Goal: Task Accomplishment & Management: Manage account settings

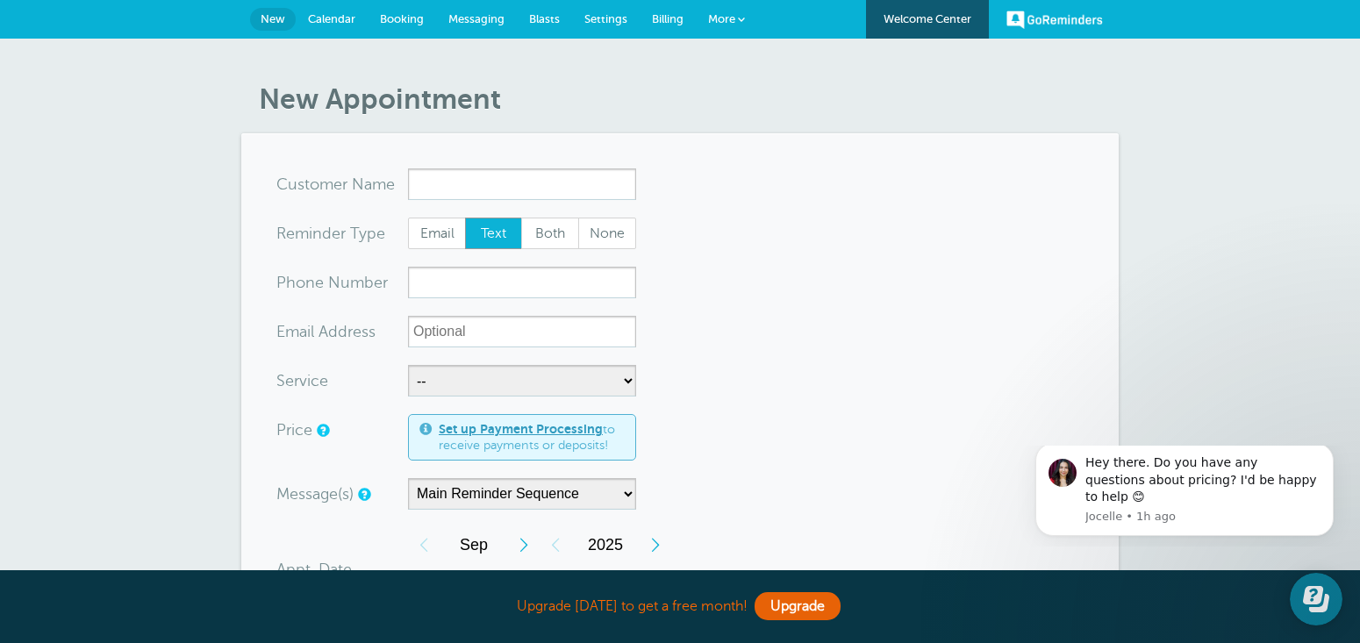
click at [735, 21] on link "More" at bounding box center [726, 19] width 61 height 39
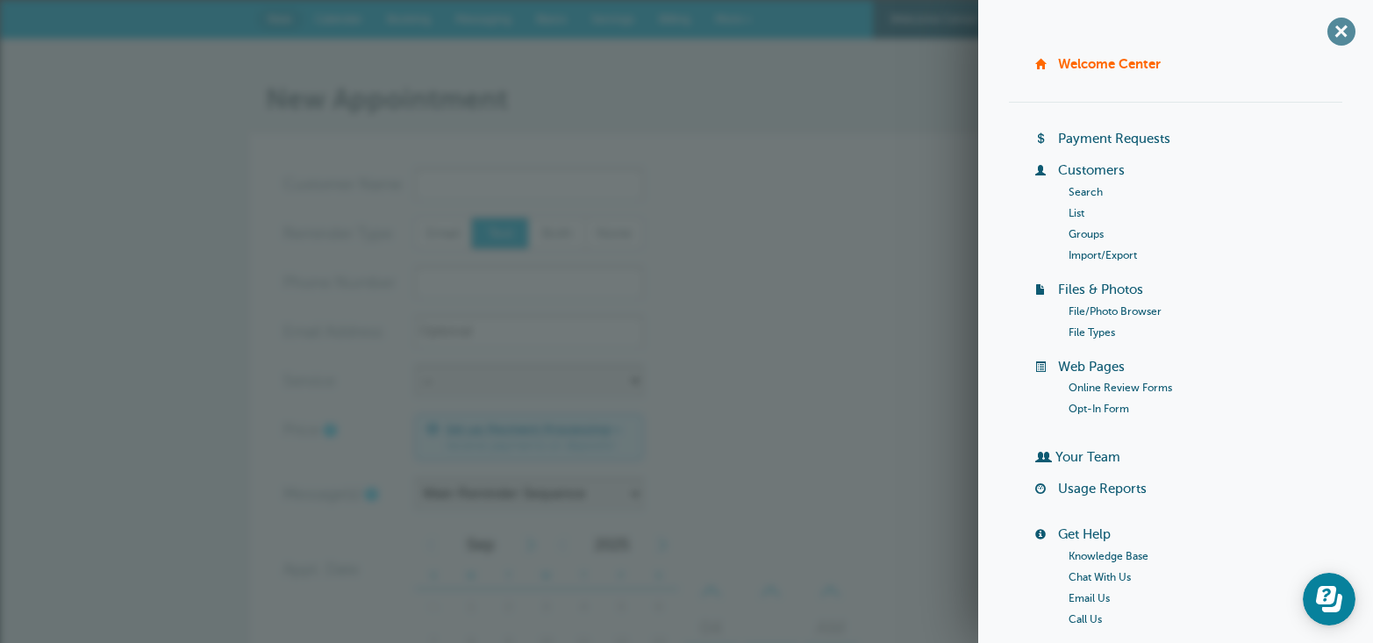
click at [1324, 39] on span "+" at bounding box center [1340, 30] width 39 height 39
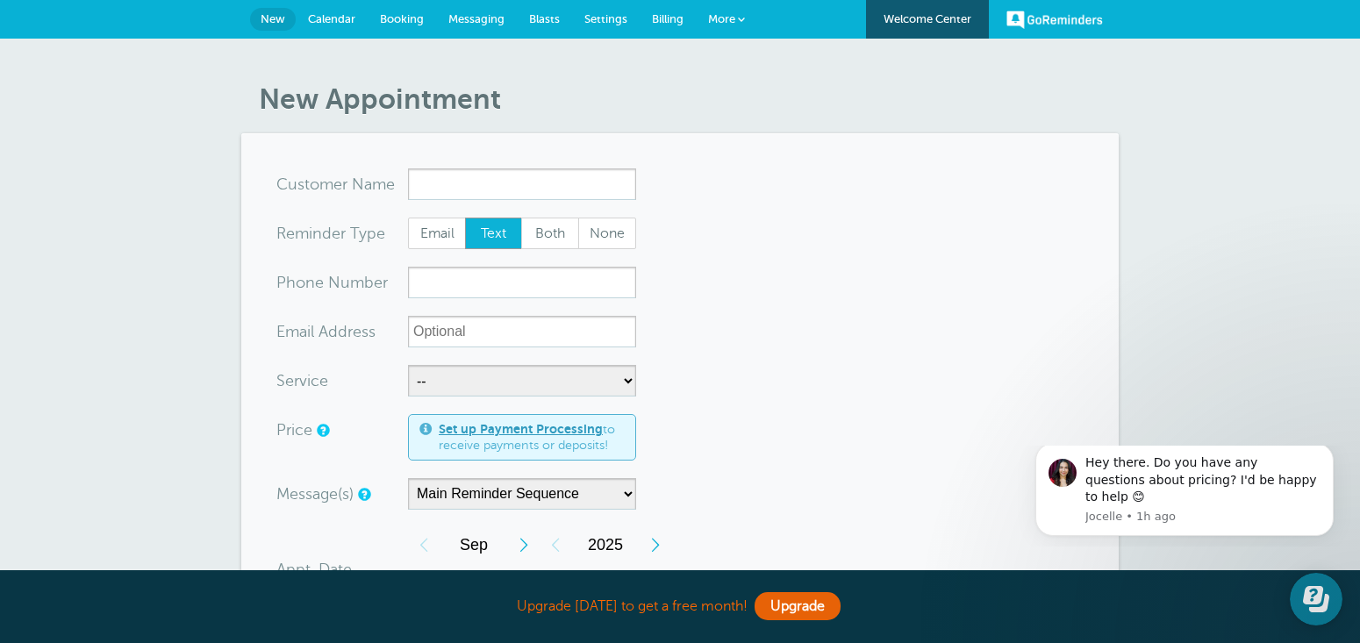
click at [1035, 29] on link "GoReminders" at bounding box center [1054, 19] width 97 height 39
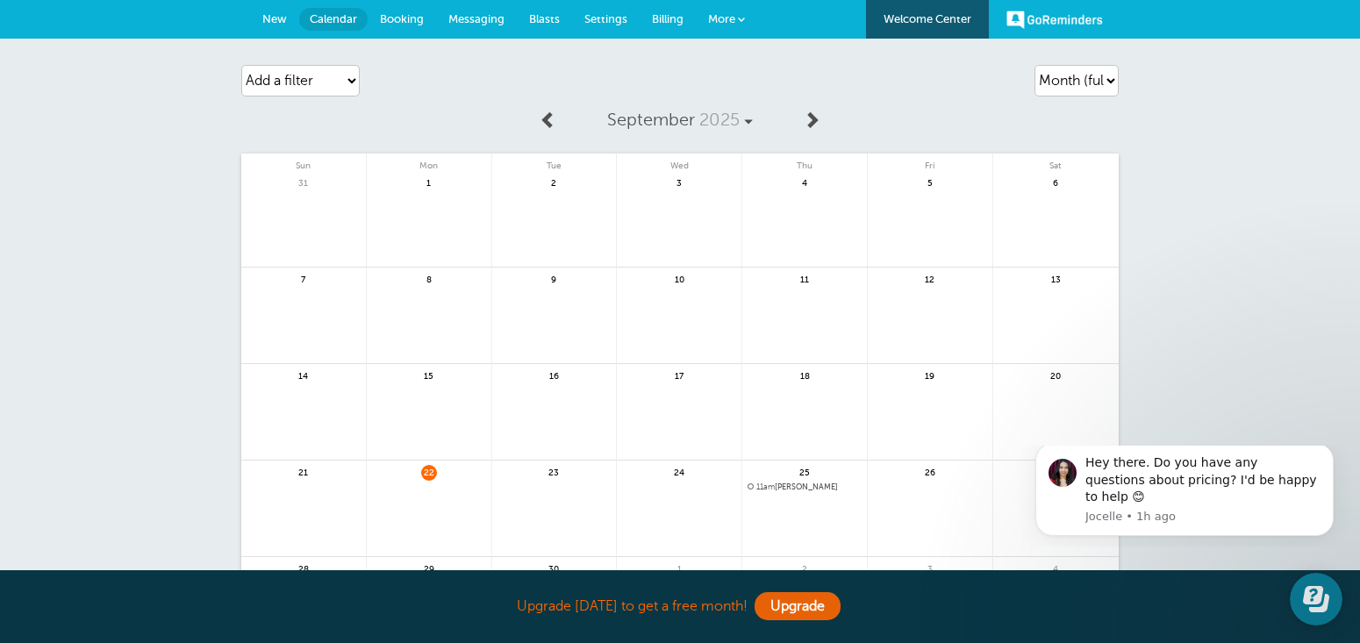
click at [739, 19] on span at bounding box center [741, 19] width 7 height 7
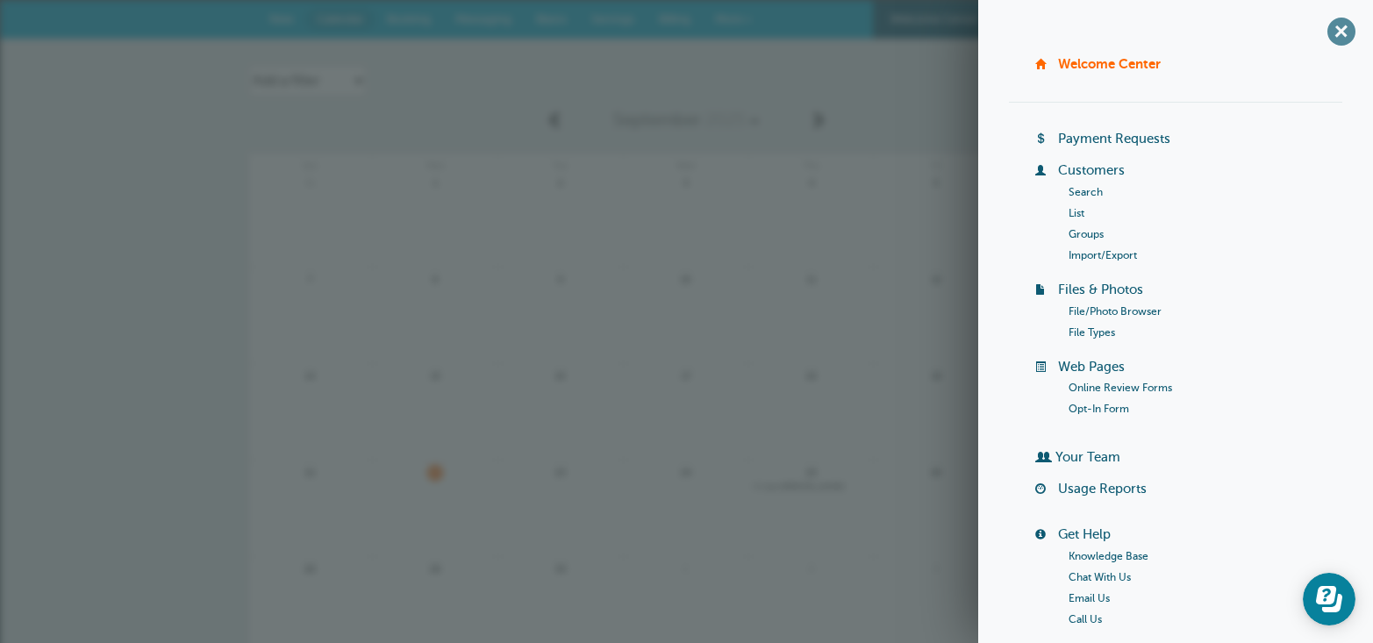
click at [1321, 37] on span "+" at bounding box center [1340, 30] width 39 height 39
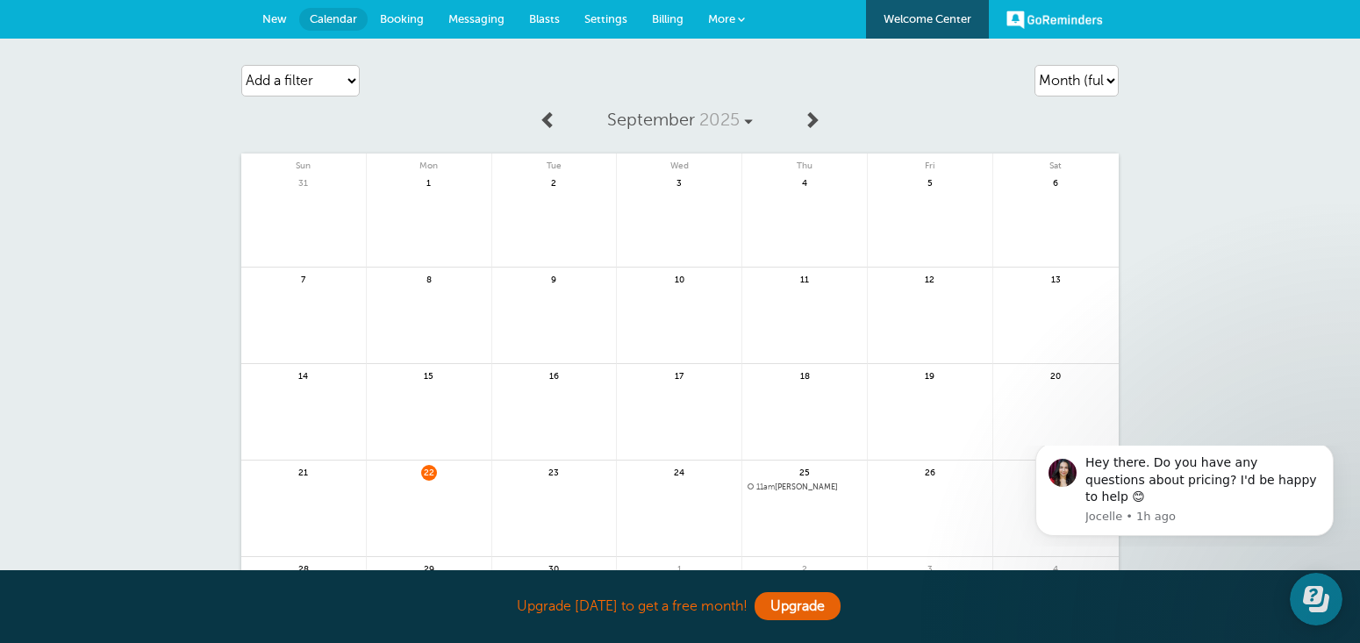
click at [723, 22] on span "More" at bounding box center [721, 18] width 27 height 13
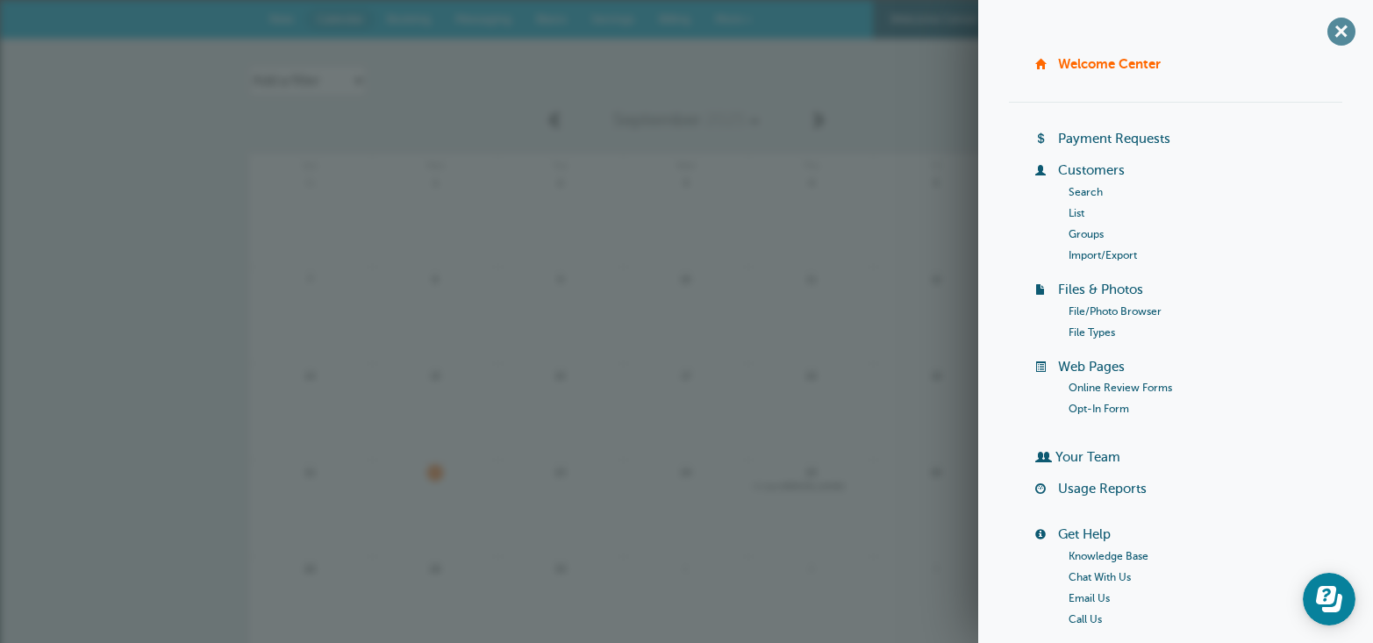
click at [1334, 31] on span "+" at bounding box center [1340, 30] width 39 height 39
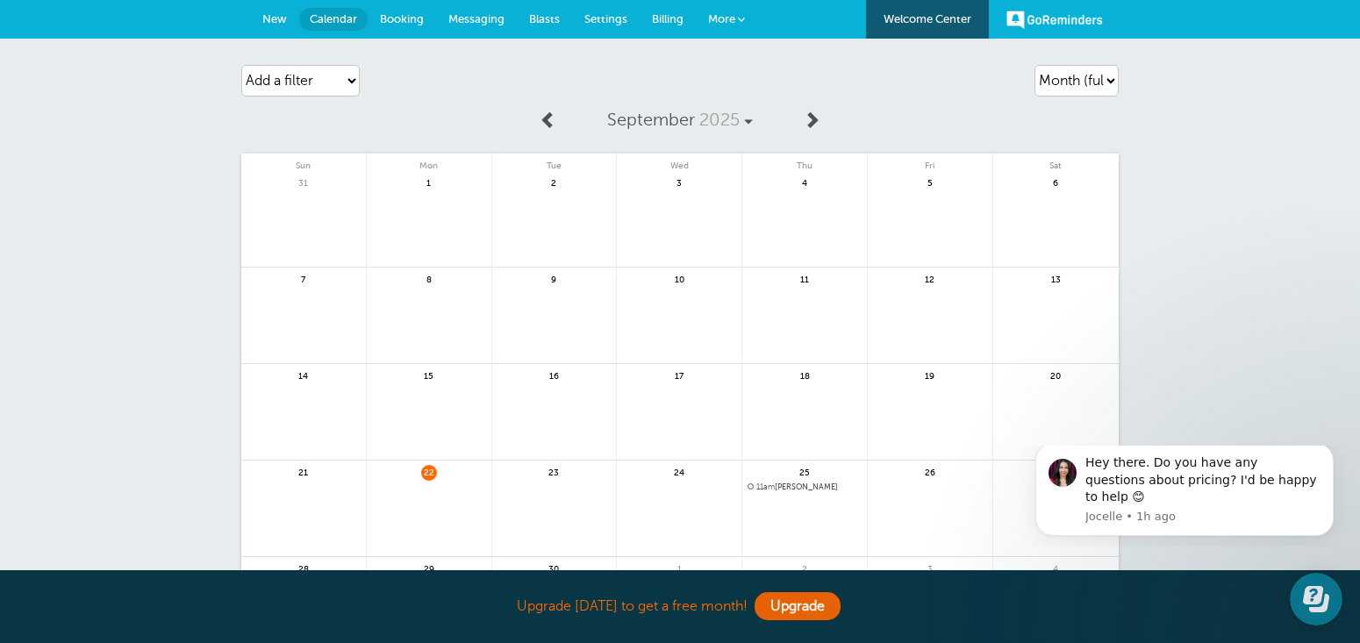
click at [612, 16] on span "Settings" at bounding box center [605, 18] width 43 height 13
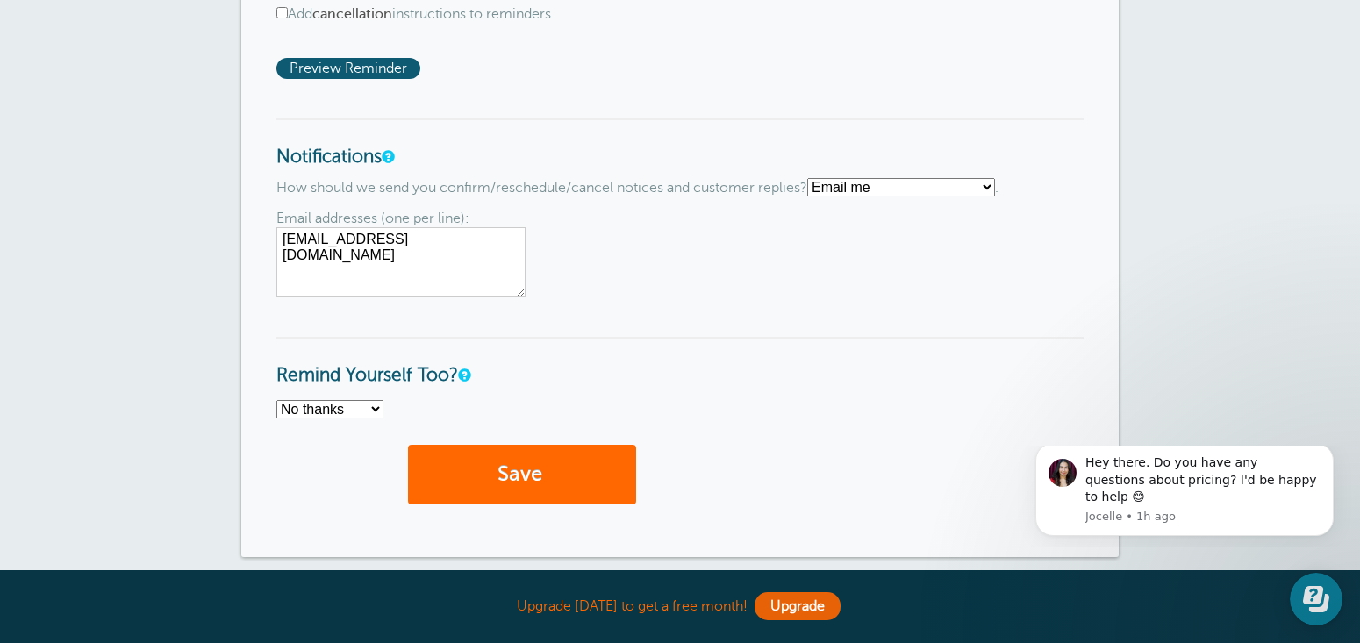
scroll to position [1311, 0]
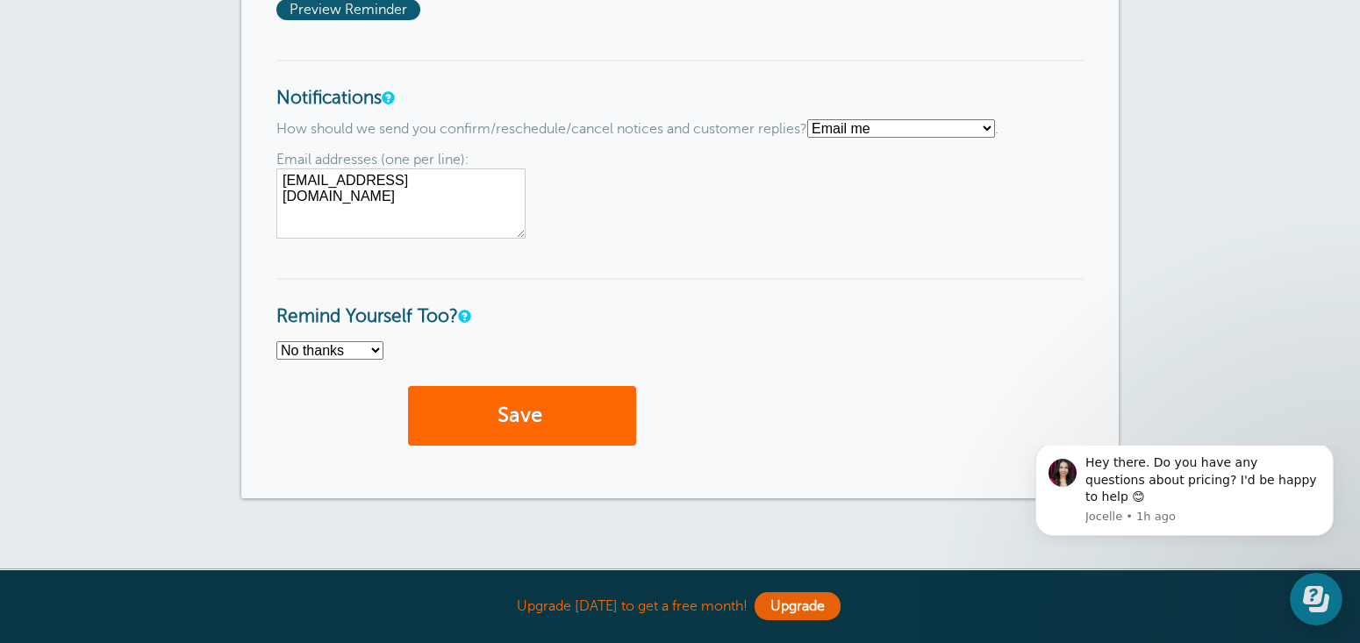
click at [934, 204] on div "Email addresses (one per line): jsappington@coastalhealthcare.us" at bounding box center [679, 195] width 807 height 87
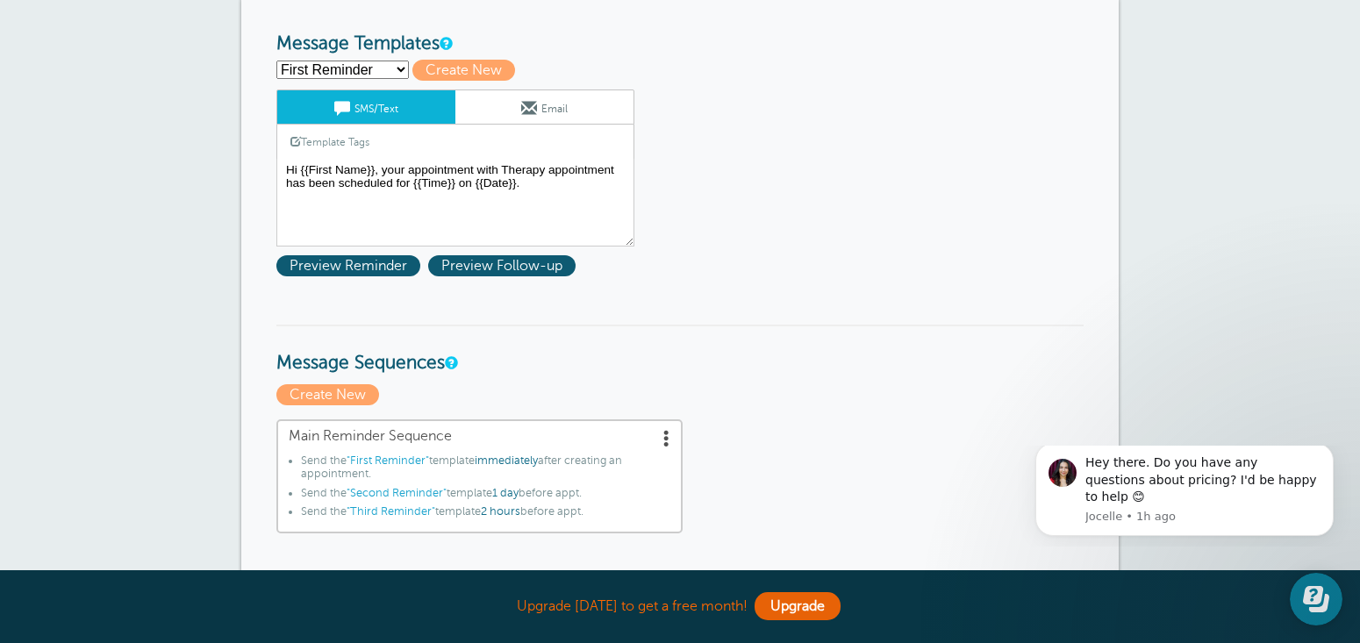
scroll to position [0, 0]
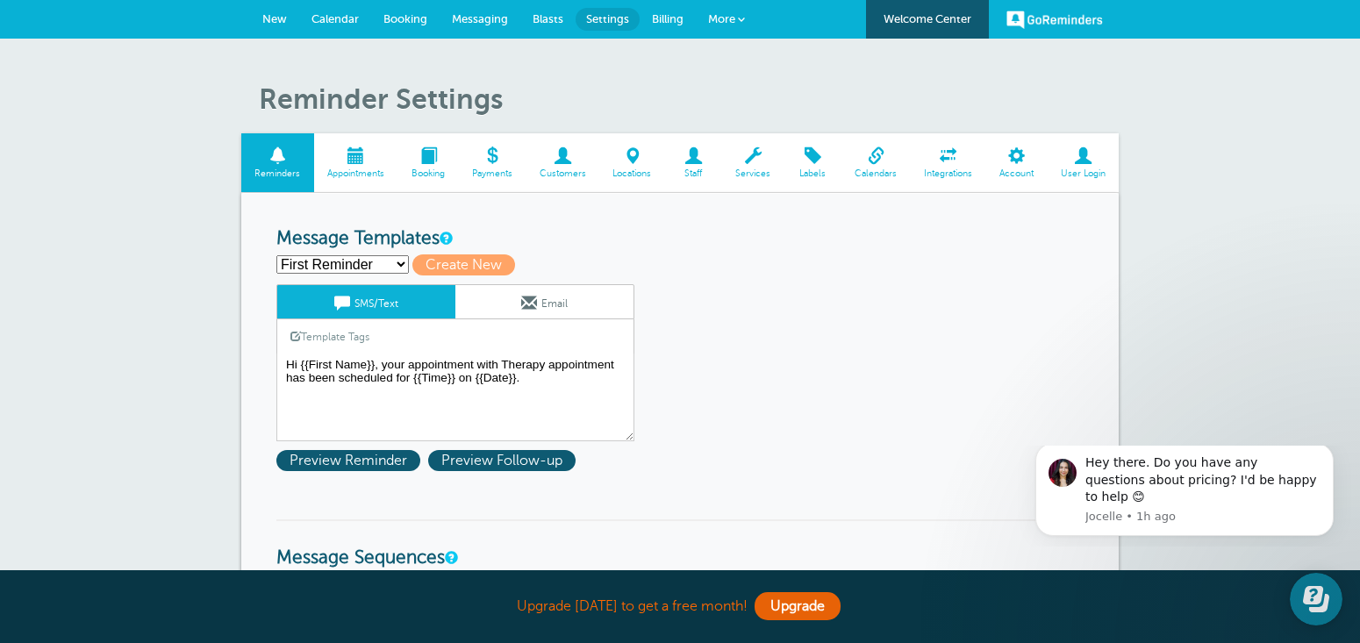
click at [885, 163] on span at bounding box center [876, 155] width 69 height 17
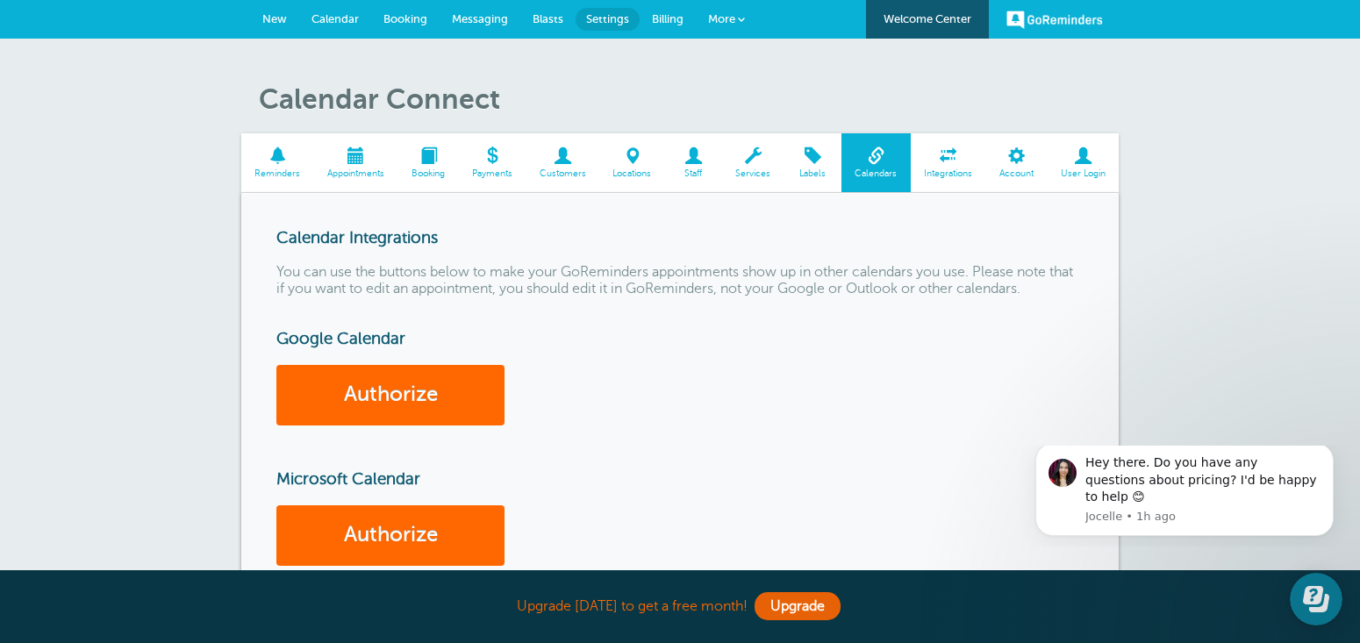
click at [346, 170] on span "Appointments" at bounding box center [356, 173] width 67 height 11
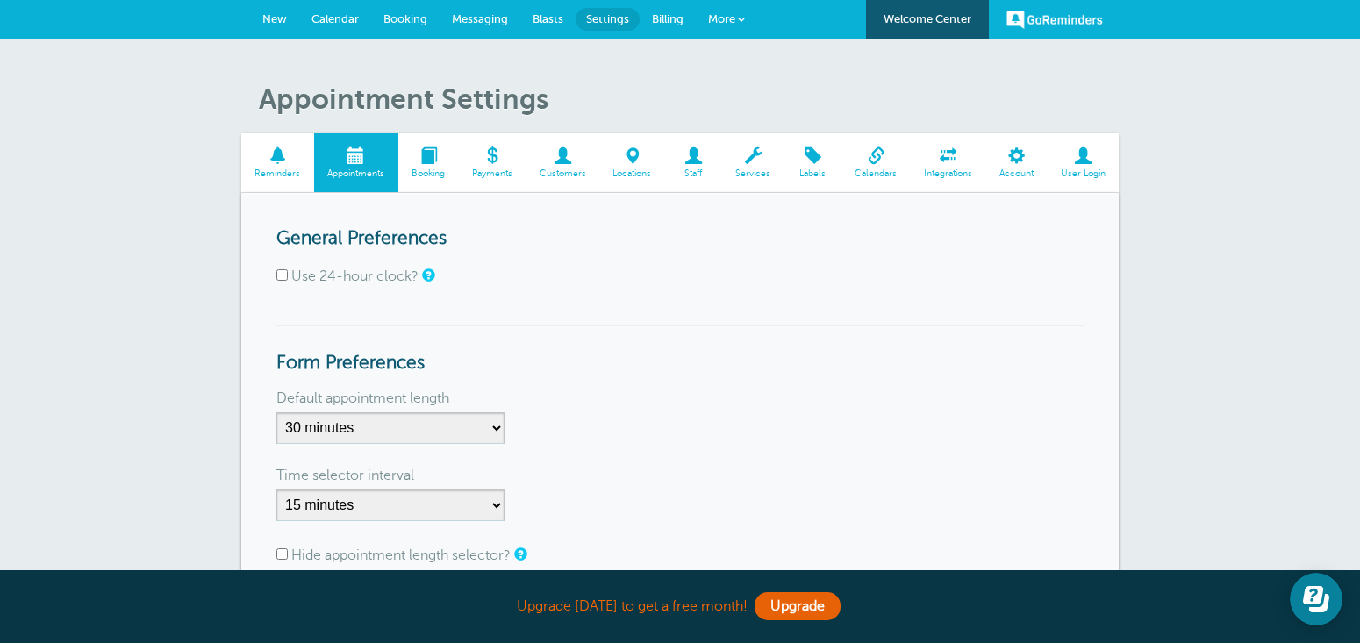
click at [340, 25] on link "Calendar" at bounding box center [335, 19] width 72 height 39
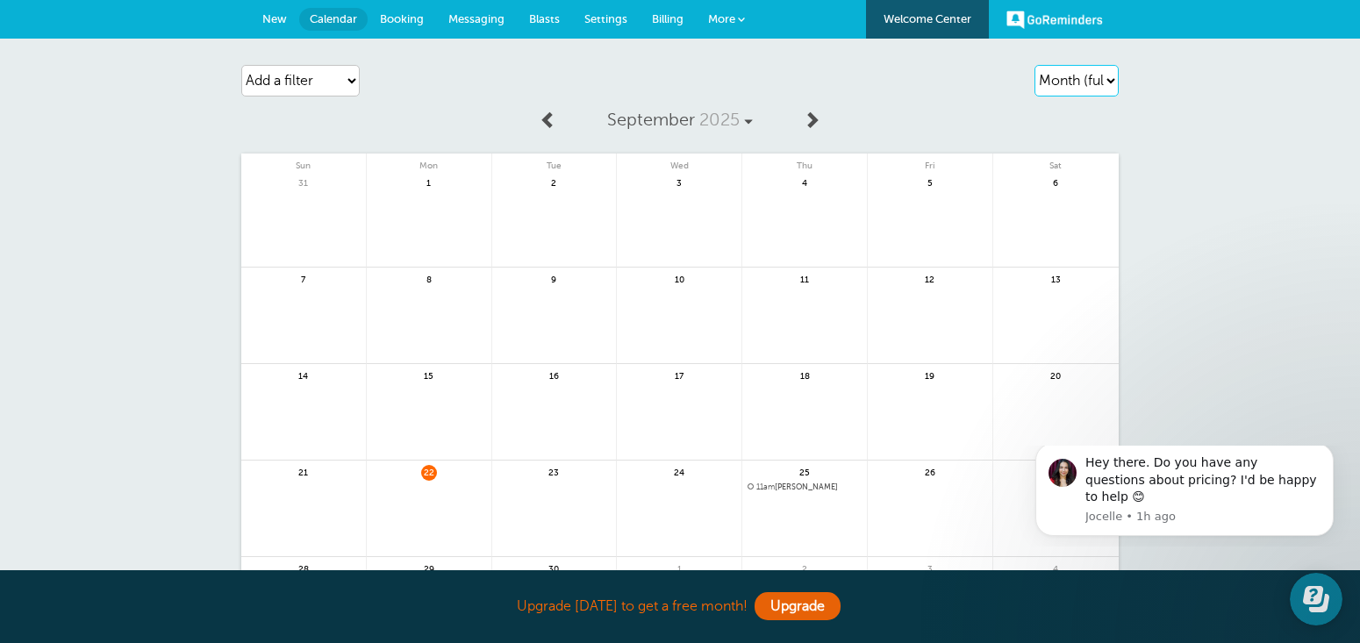
select select "week"
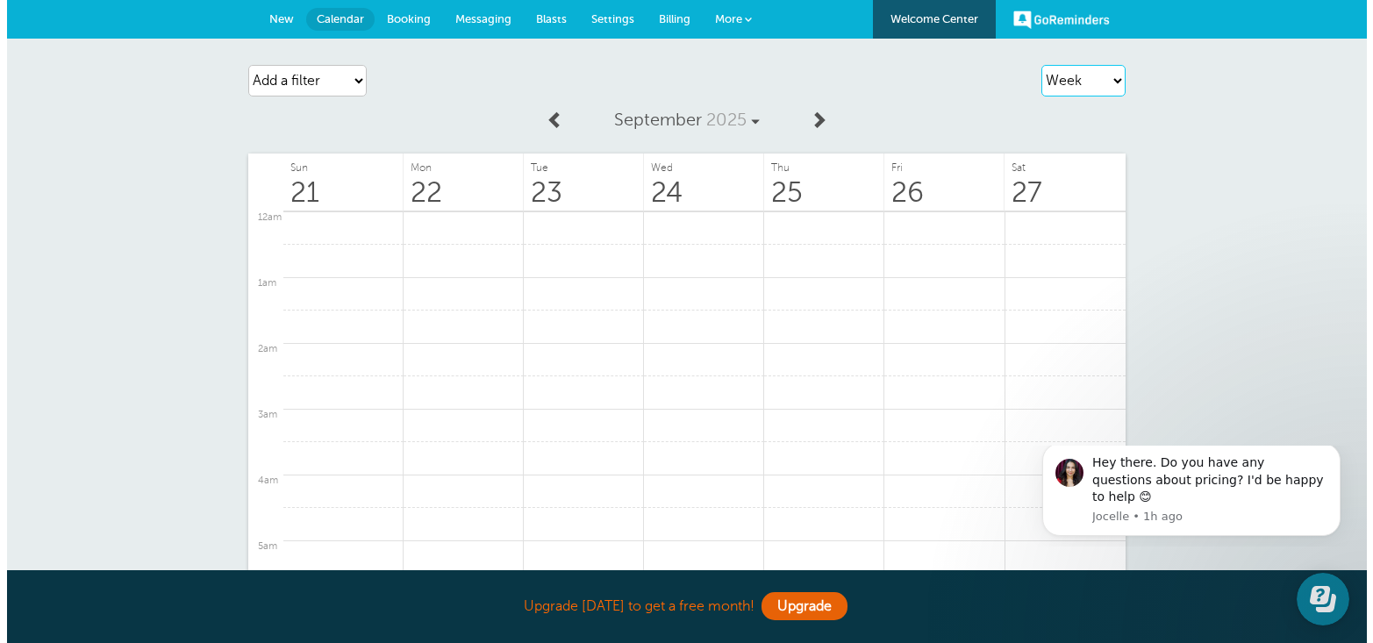
scroll to position [682, 0]
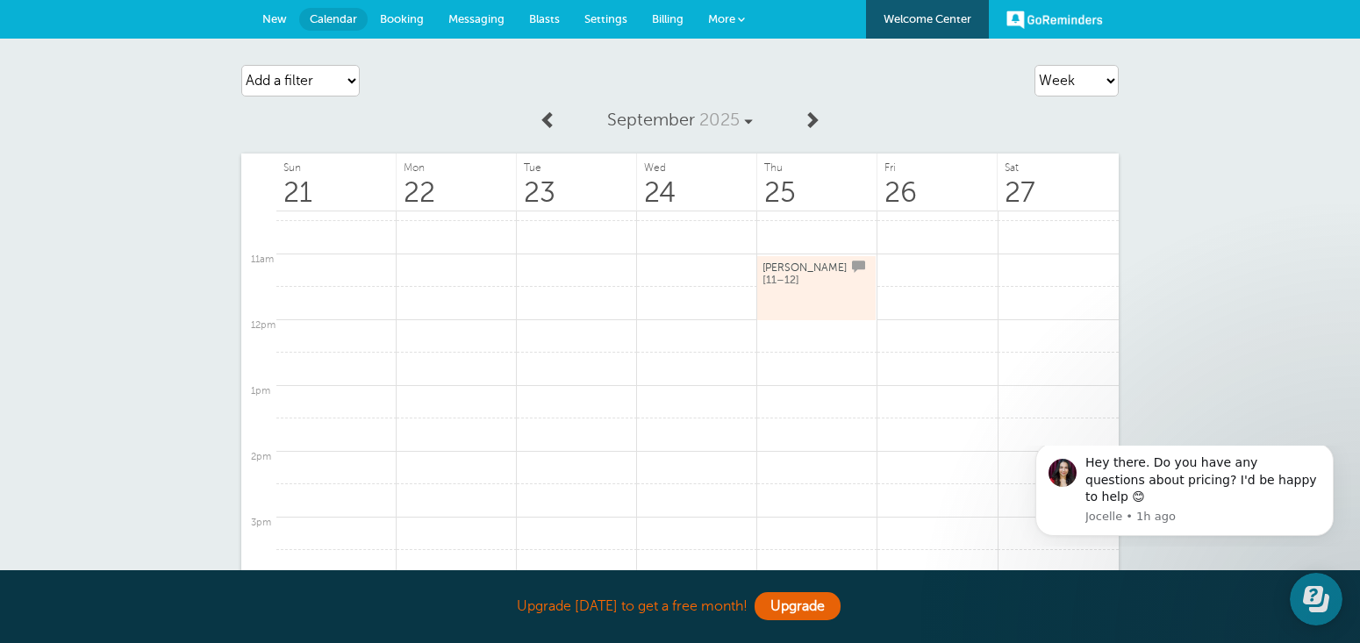
click at [793, 291] on link "john d [11–12]" at bounding box center [817, 288] width 108 height 59
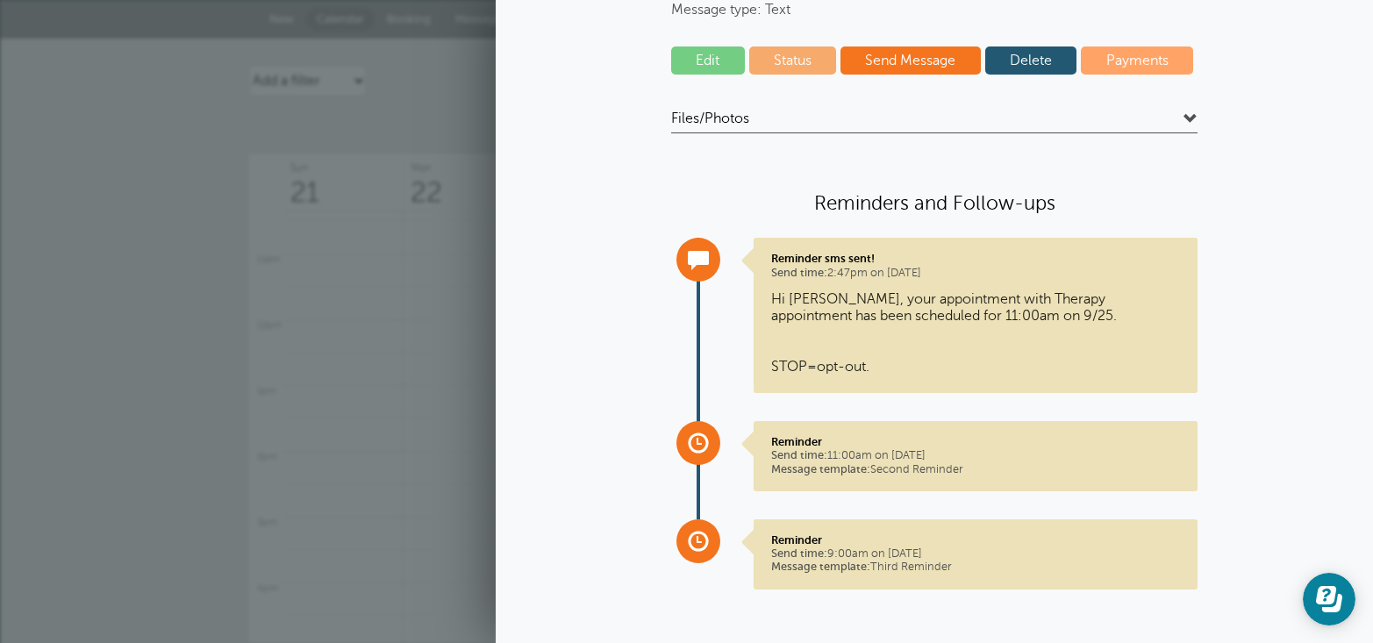
scroll to position [0, 0]
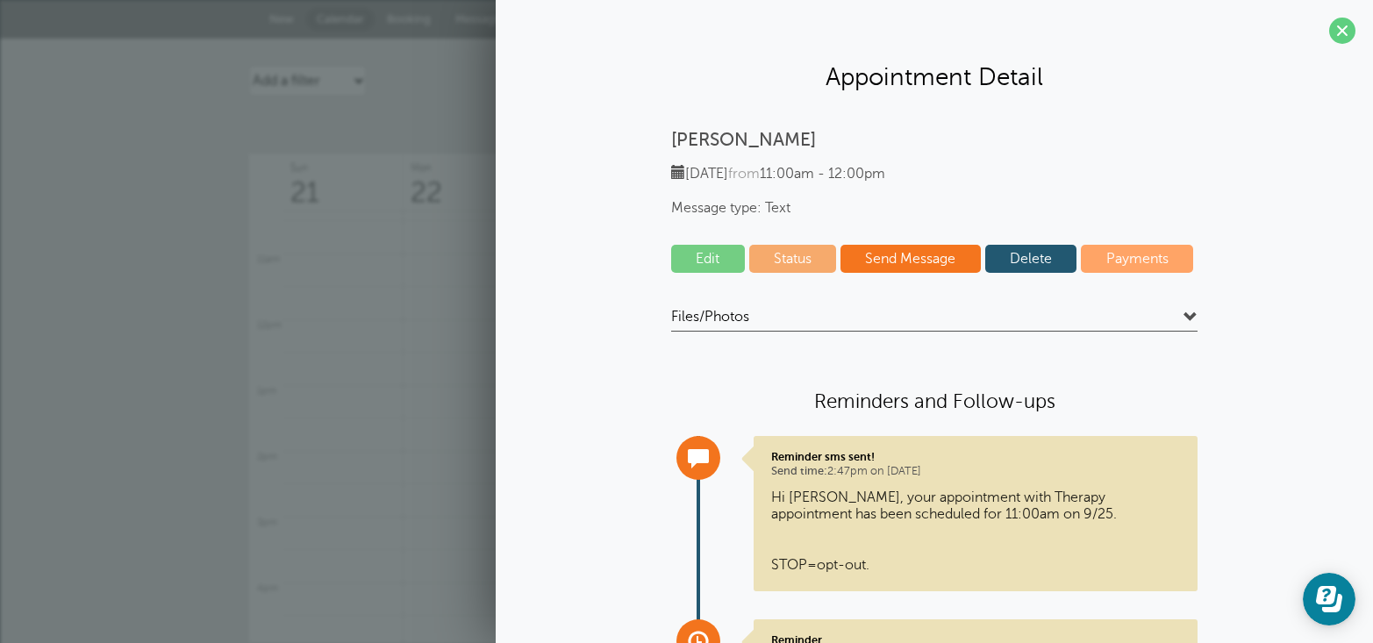
click at [784, 257] on link "Status" at bounding box center [793, 259] width 88 height 28
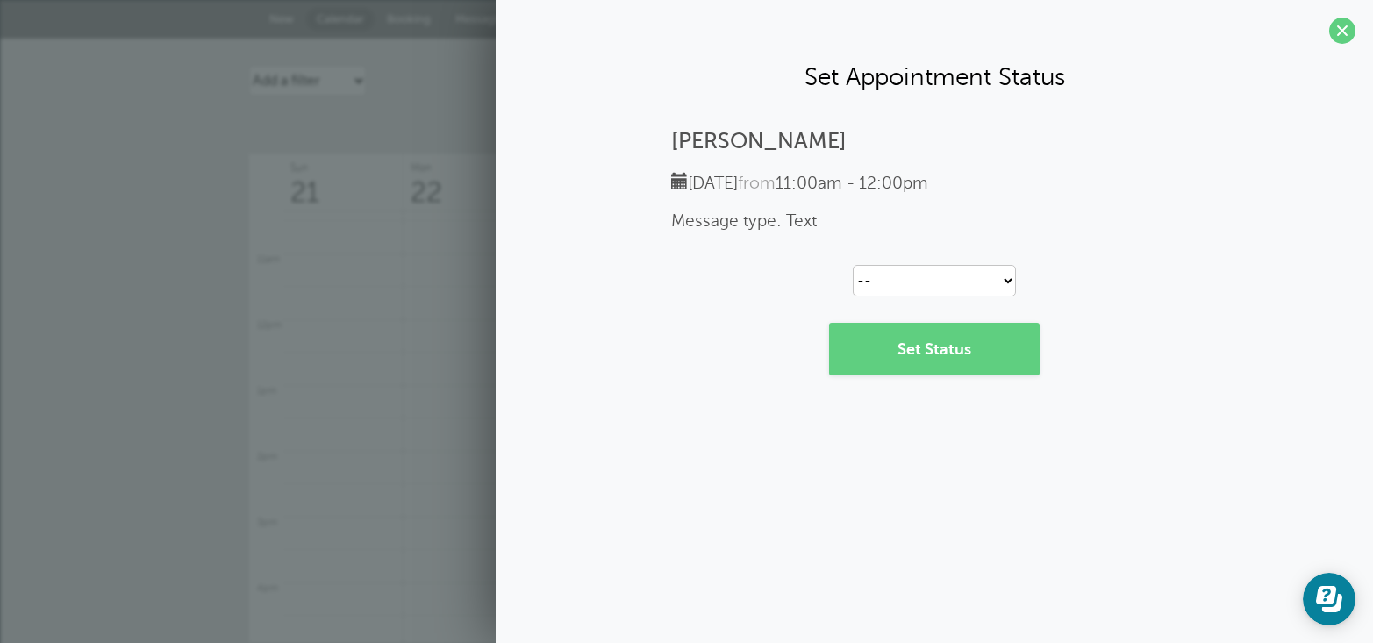
click at [1118, 281] on div "john d Thursday, 9/25 from 11:00am - 12:00pm Message type: Text -- Confirmed Re…" at bounding box center [934, 252] width 842 height 247
click at [1341, 37] on span at bounding box center [1342, 31] width 26 height 26
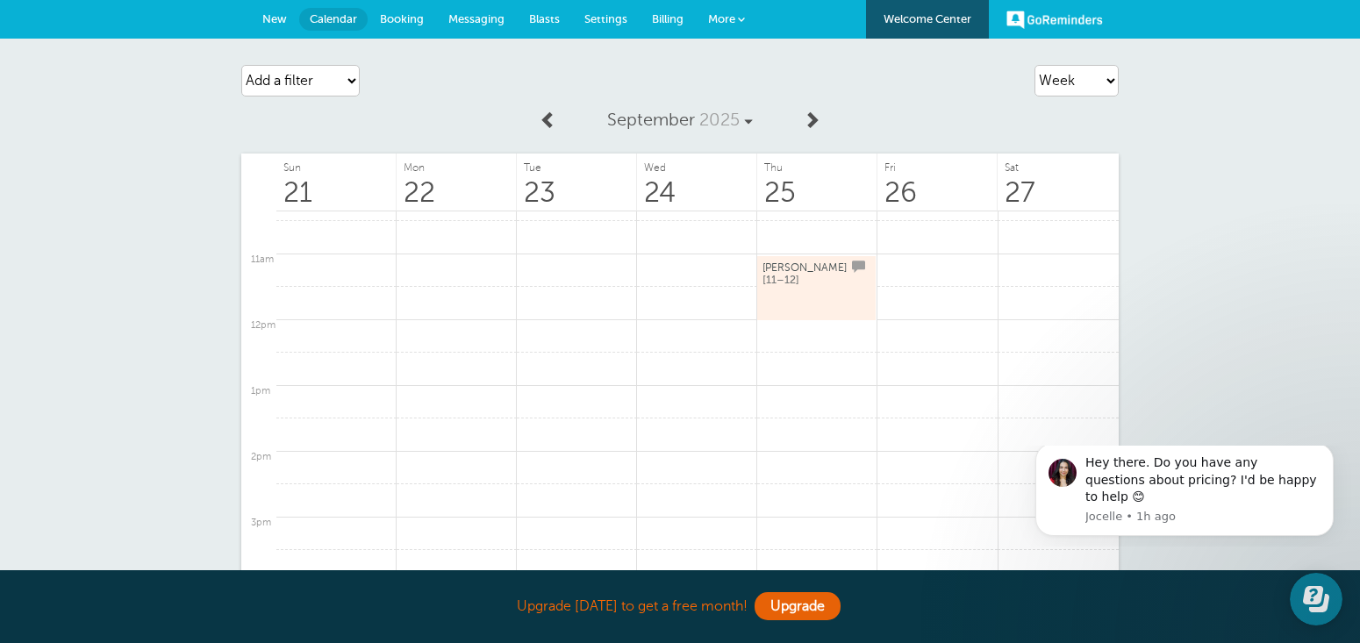
click at [799, 292] on link "john d [11–12]" at bounding box center [817, 288] width 108 height 59
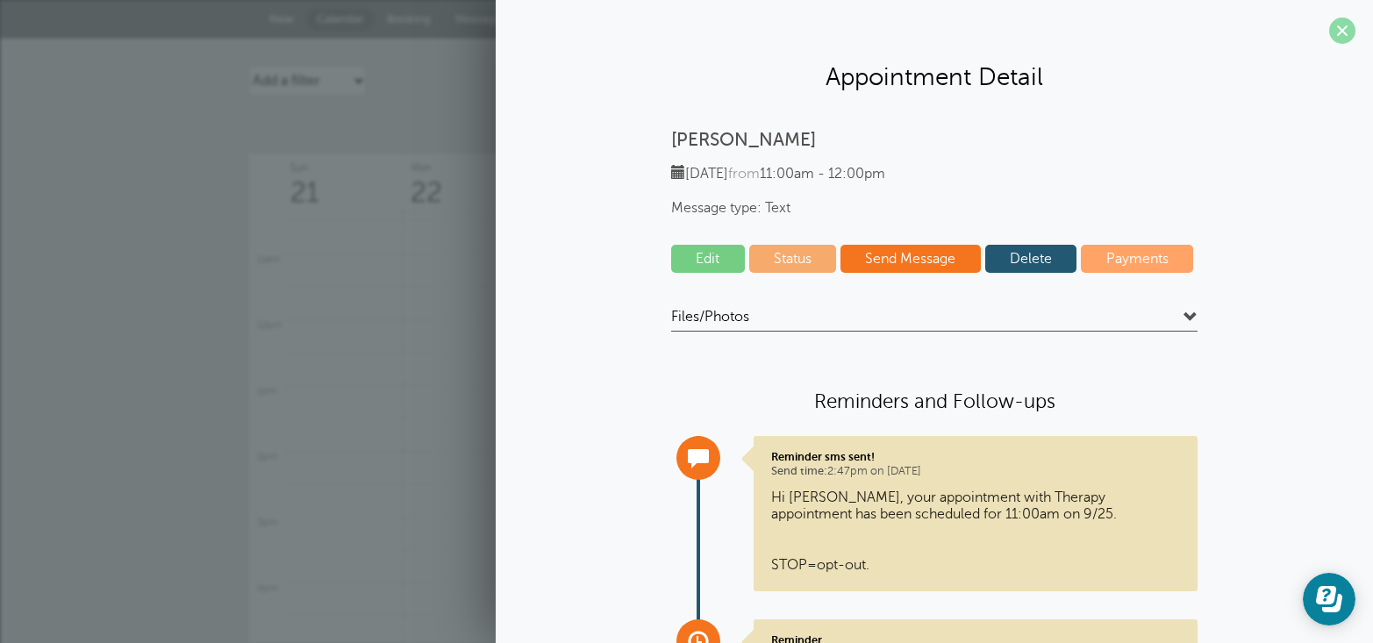
click at [1329, 33] on span at bounding box center [1342, 31] width 26 height 26
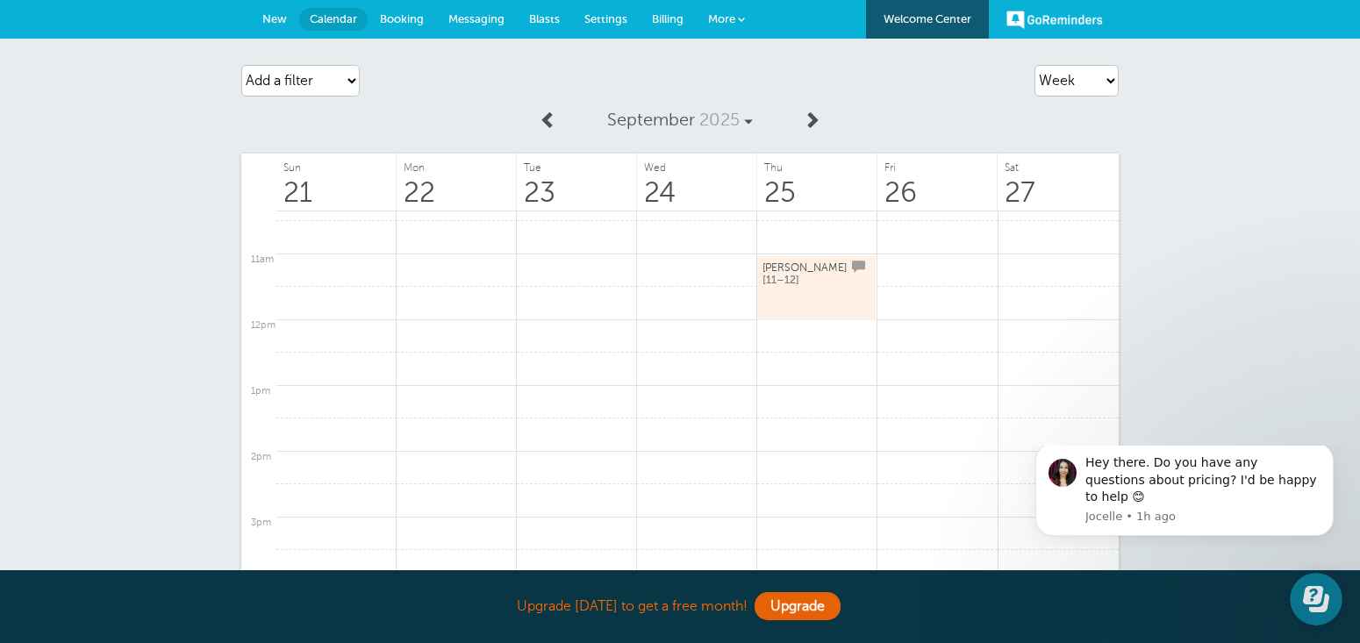
click at [283, 20] on span "New" at bounding box center [274, 18] width 25 height 13
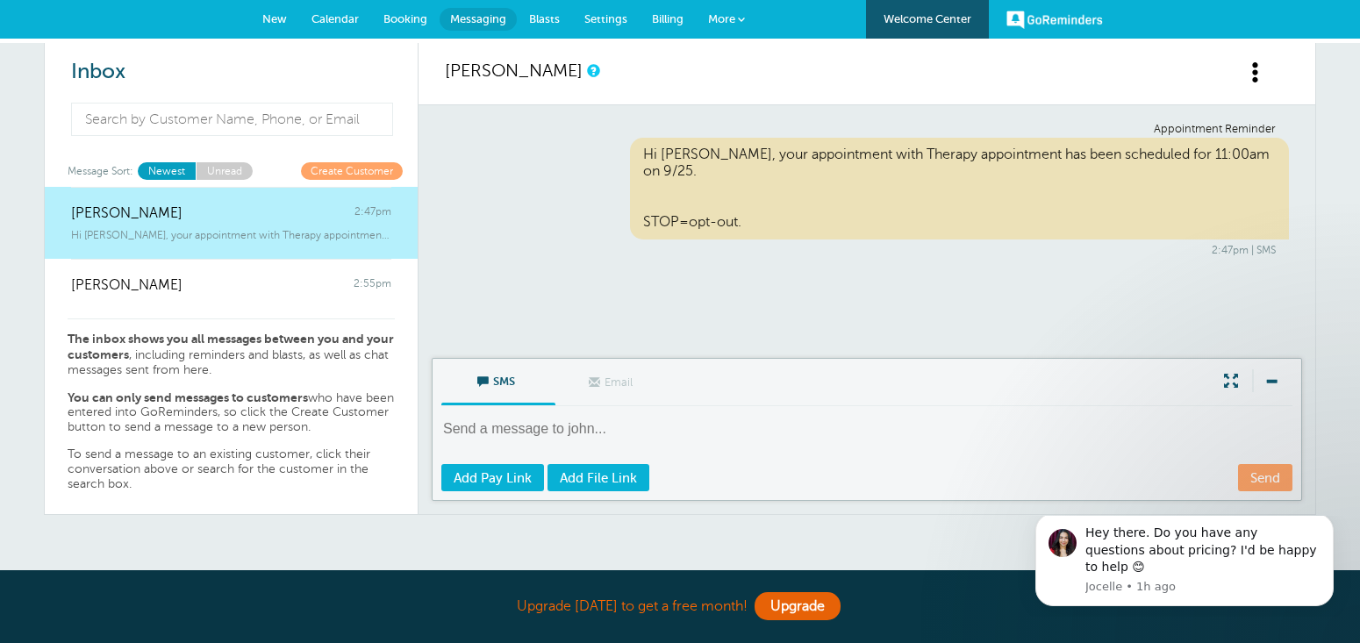
click at [539, 18] on span "Blasts" at bounding box center [544, 18] width 31 height 13
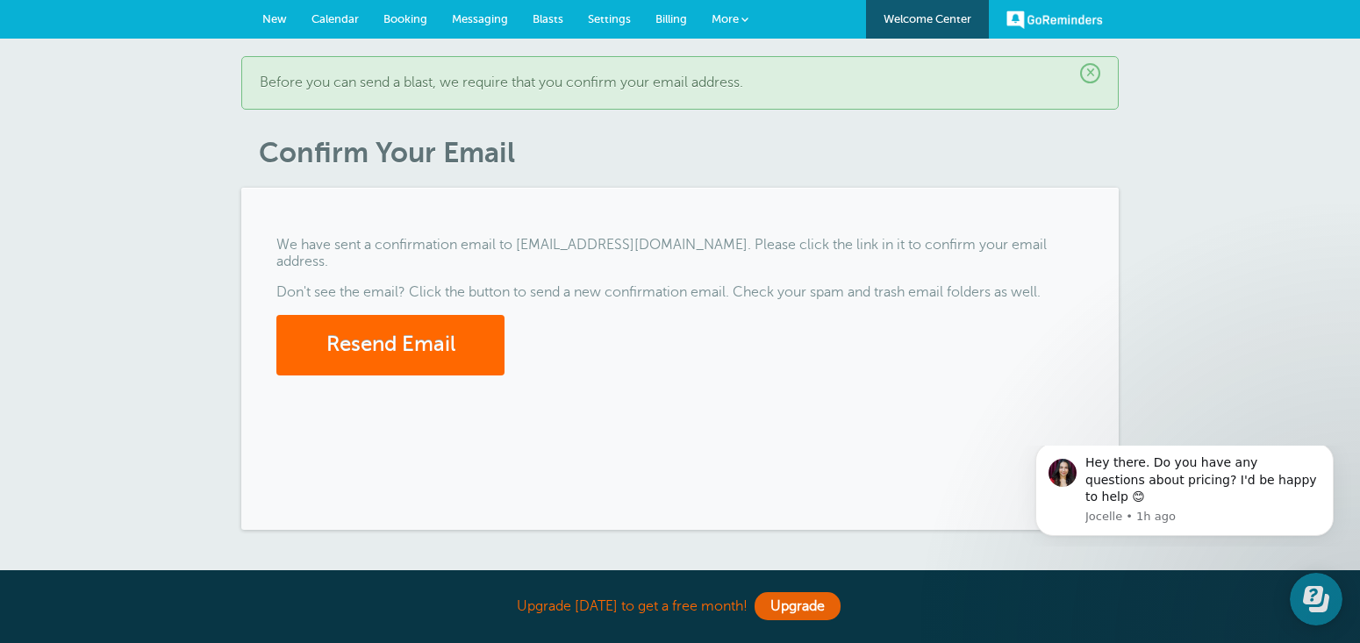
click at [603, 18] on span "Settings" at bounding box center [609, 18] width 43 height 13
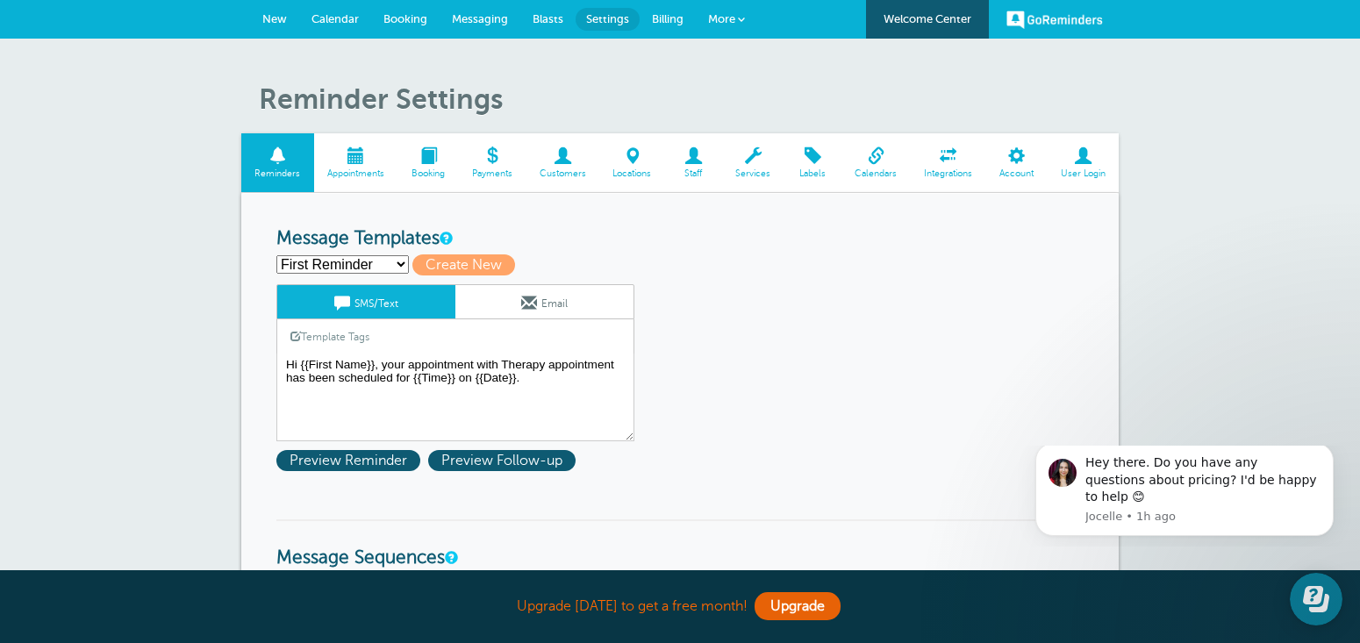
click at [696, 161] on span at bounding box center [693, 155] width 57 height 17
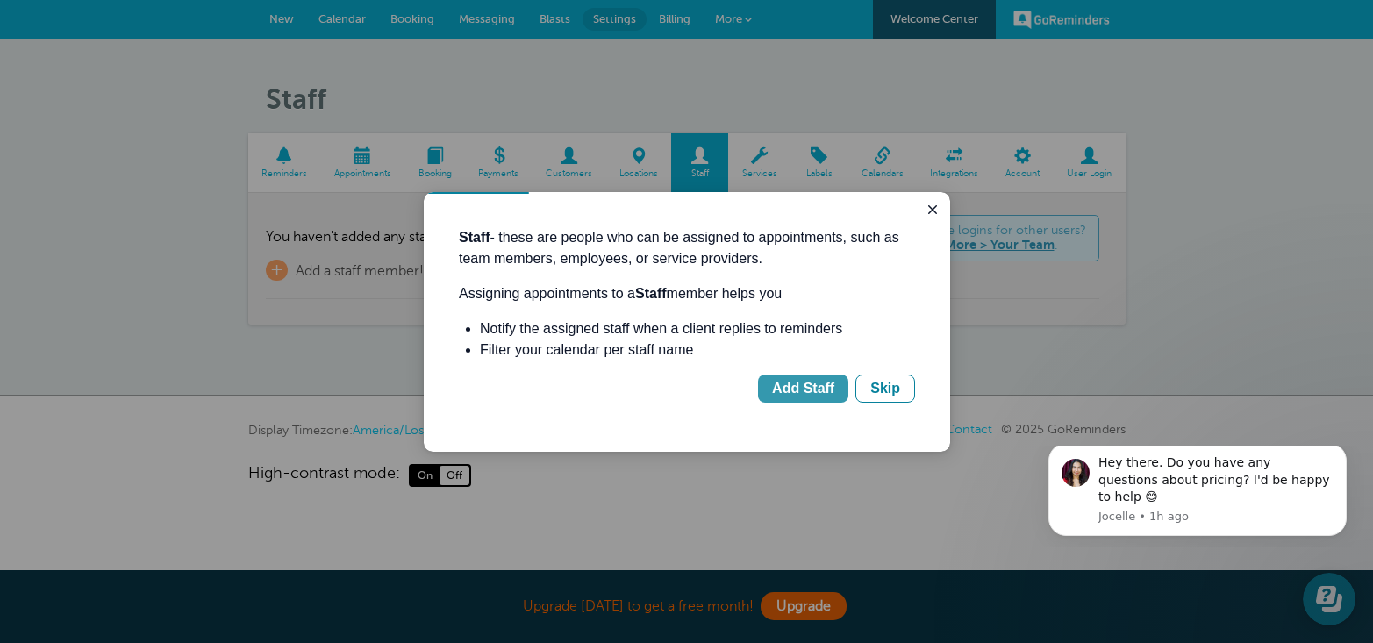
drag, startPoint x: 793, startPoint y: 387, endPoint x: 1215, endPoint y: 578, distance: 463.4
click at [793, 386] on div "Add Staff" at bounding box center [803, 388] width 62 height 21
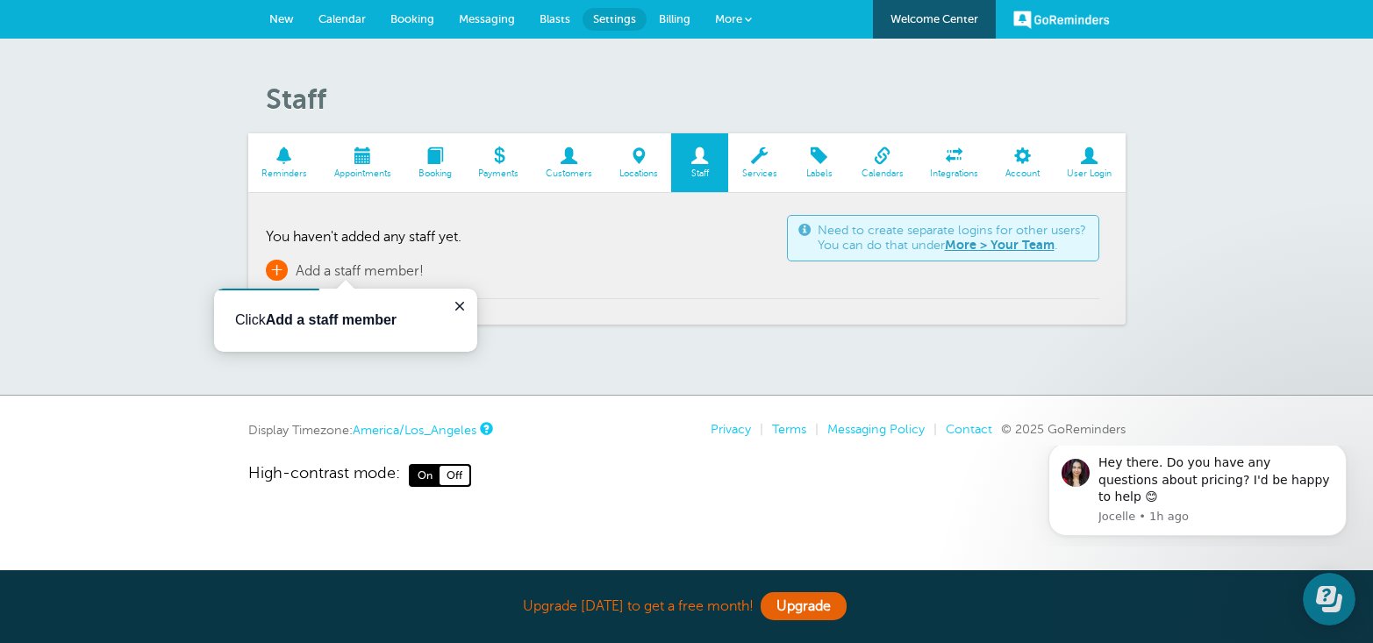
click at [348, 270] on span "Add a staff member!" at bounding box center [360, 271] width 128 height 16
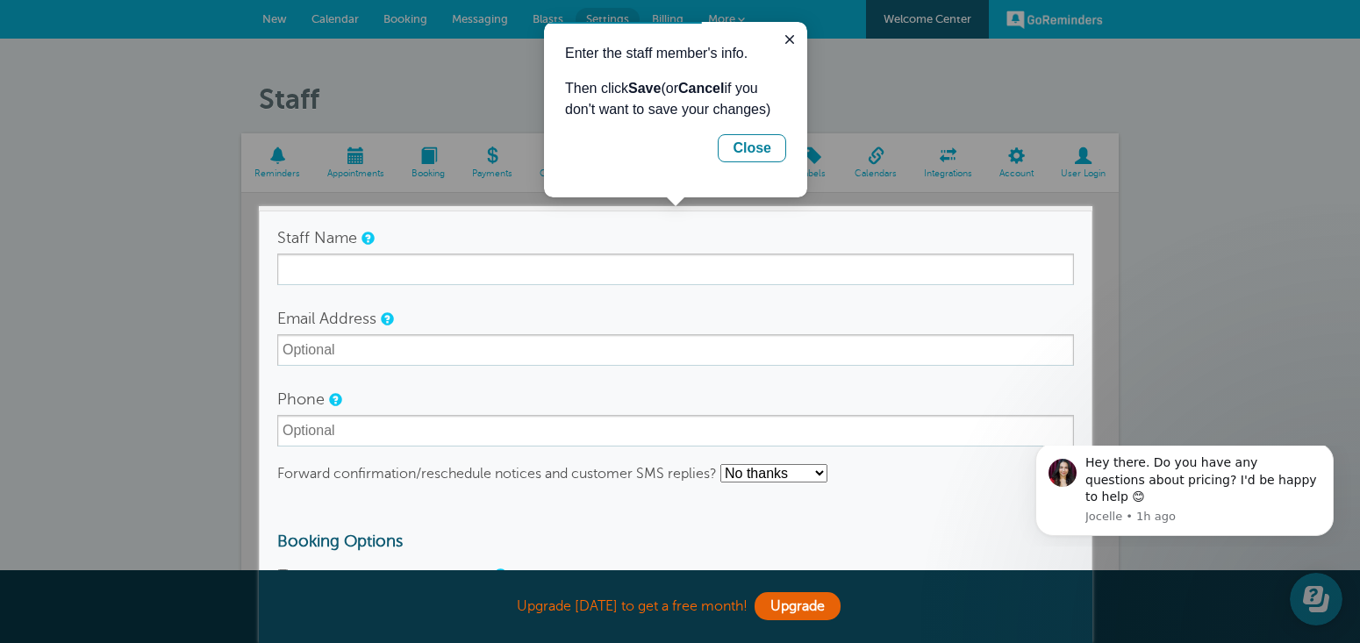
scroll to position [54, 0]
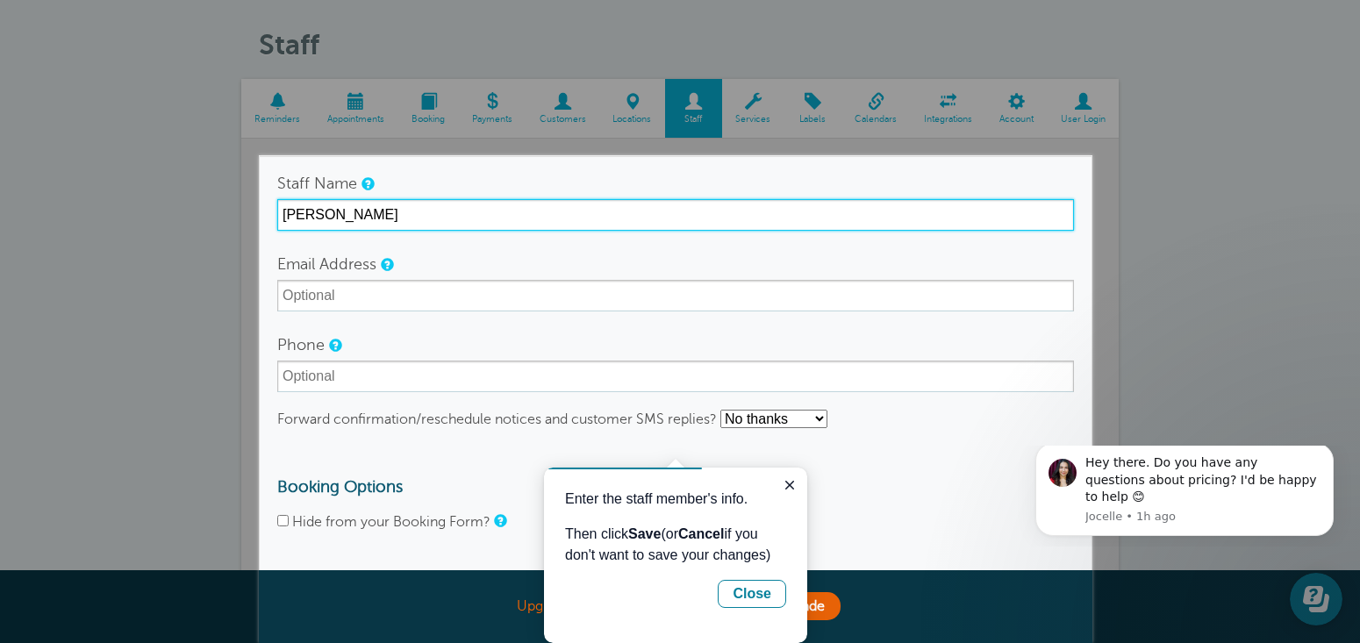
type input "[PERSON_NAME]"
click at [365, 590] on button "Save" at bounding box center [364, 592] width 175 height 39
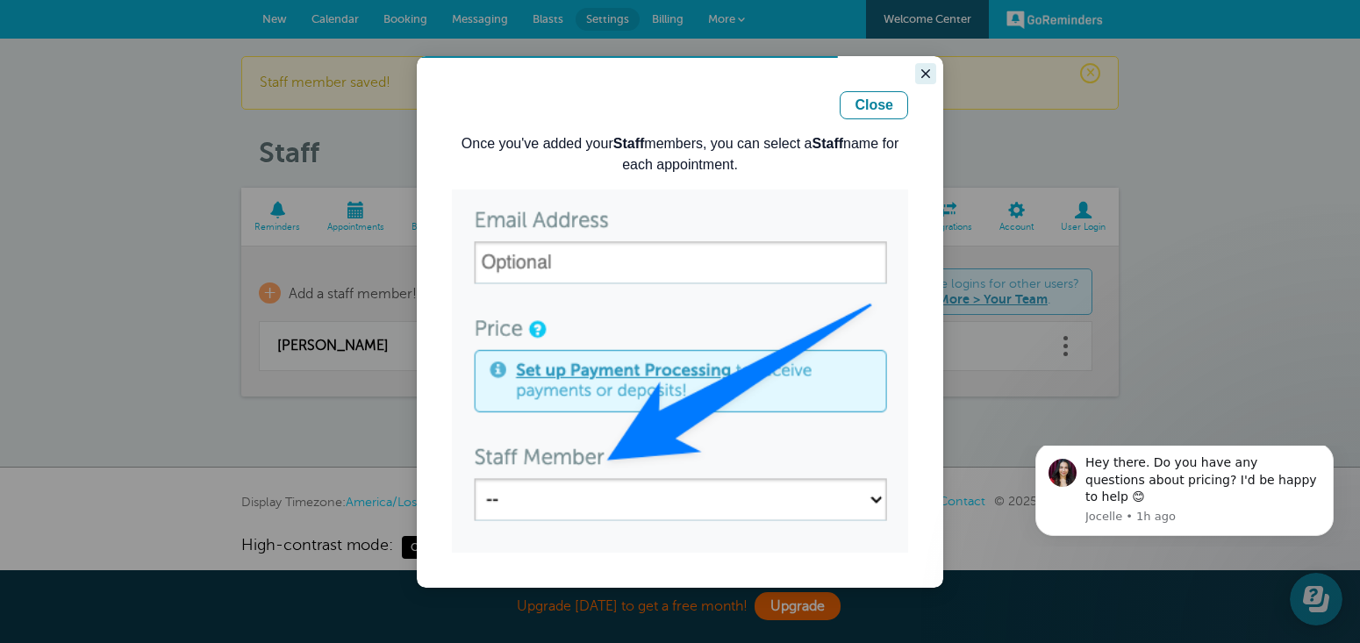
click at [921, 75] on icon "Close guide" at bounding box center [926, 74] width 14 height 14
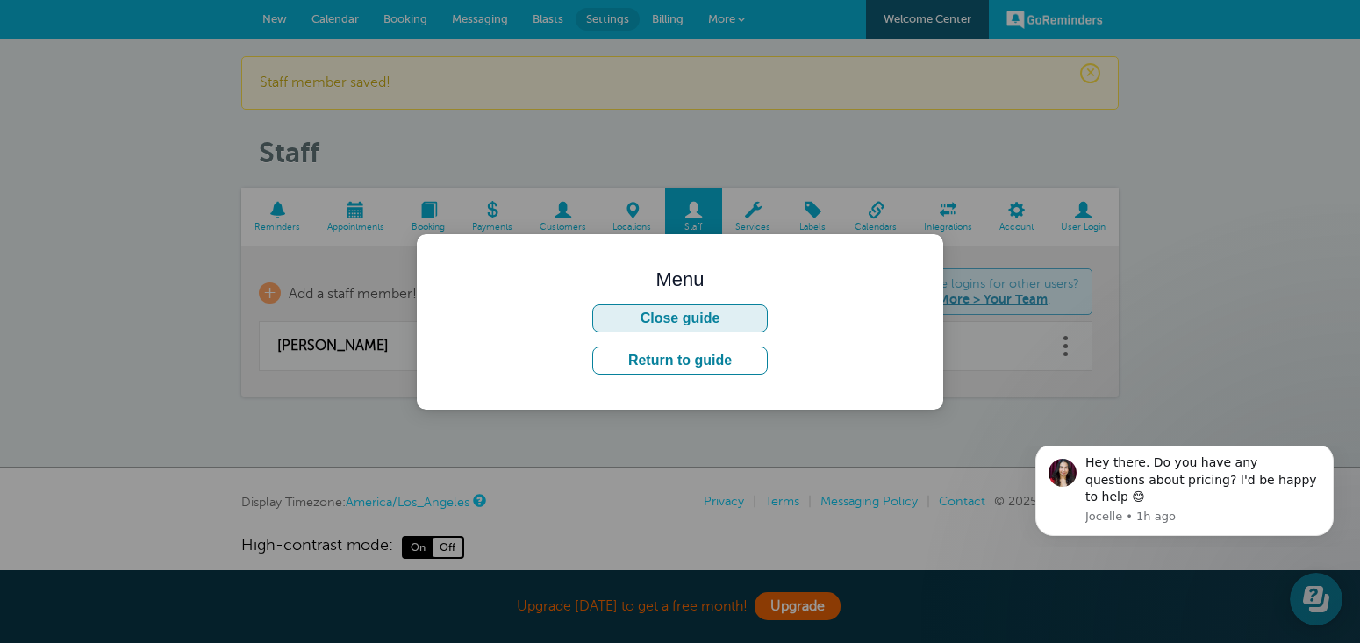
click at [748, 313] on button "Close guide" at bounding box center [679, 318] width 175 height 28
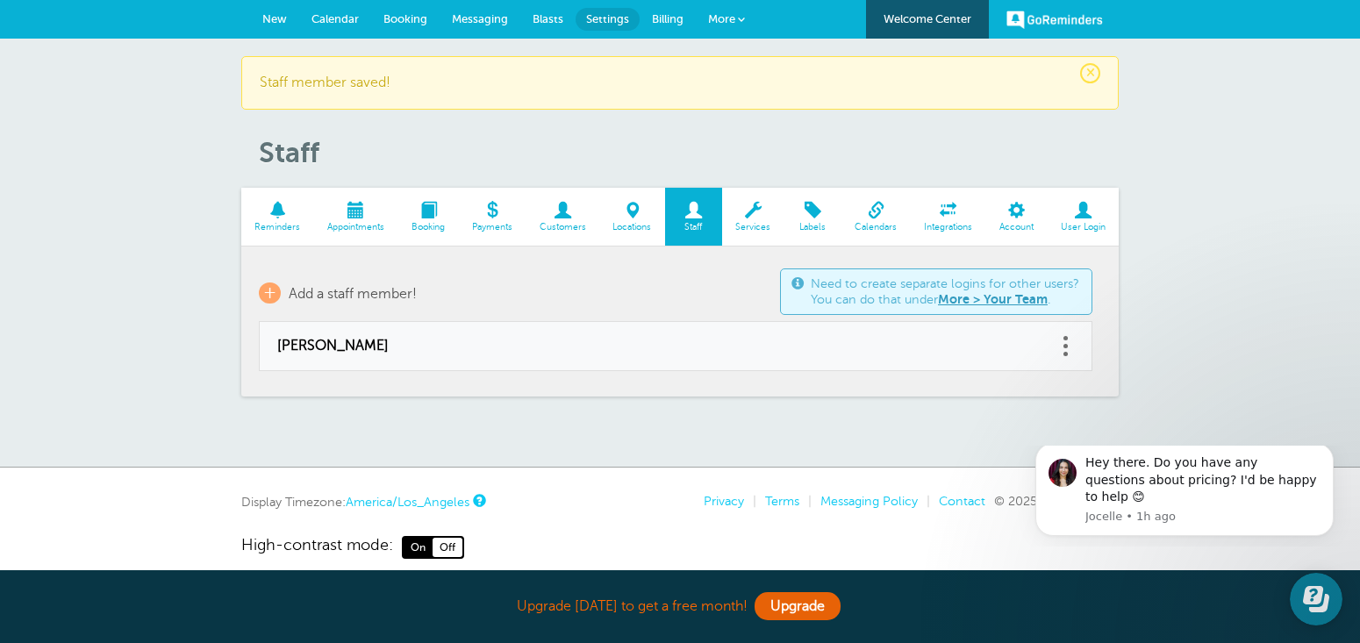
click at [336, 21] on span "Calendar" at bounding box center [335, 18] width 47 height 13
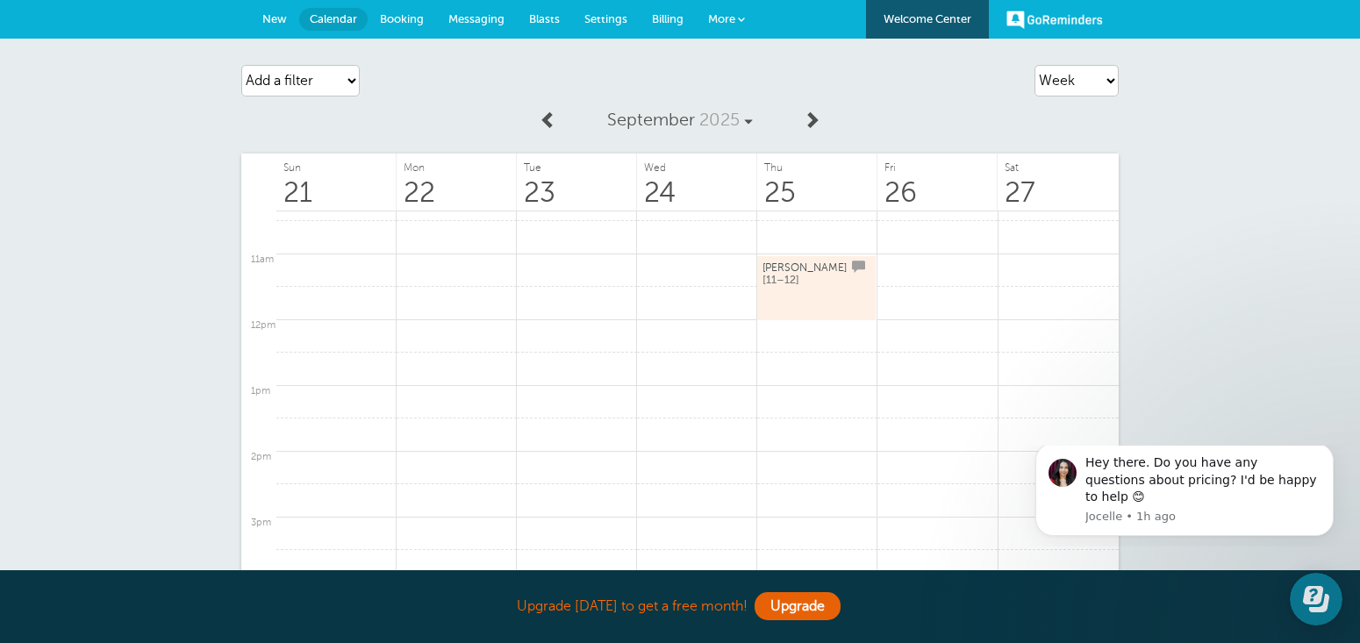
drag, startPoint x: 895, startPoint y: 61, endPoint x: 852, endPoint y: 68, distance: 43.4
click at [894, 61] on div "Agenda Day Week Month (full view) Month (condensed) Add a filter Customer Searc…" at bounding box center [679, 80] width 877 height 49
click at [732, 23] on span "More" at bounding box center [721, 18] width 27 height 13
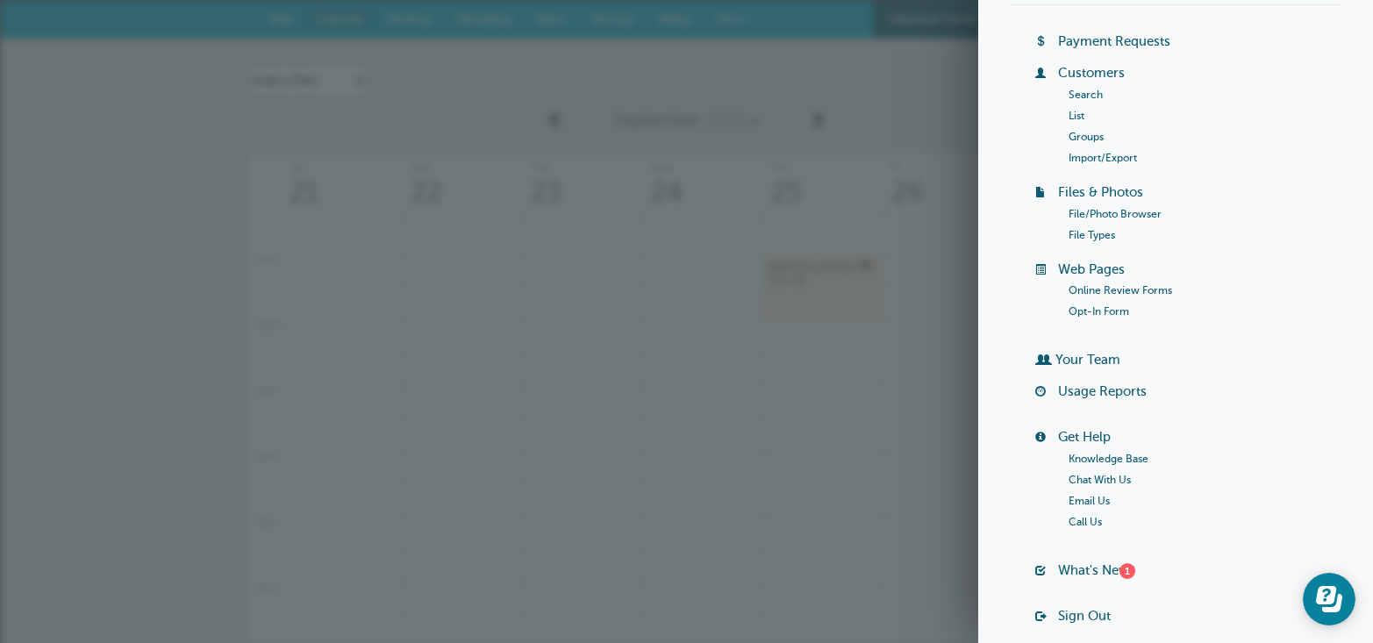
scroll to position [173, 0]
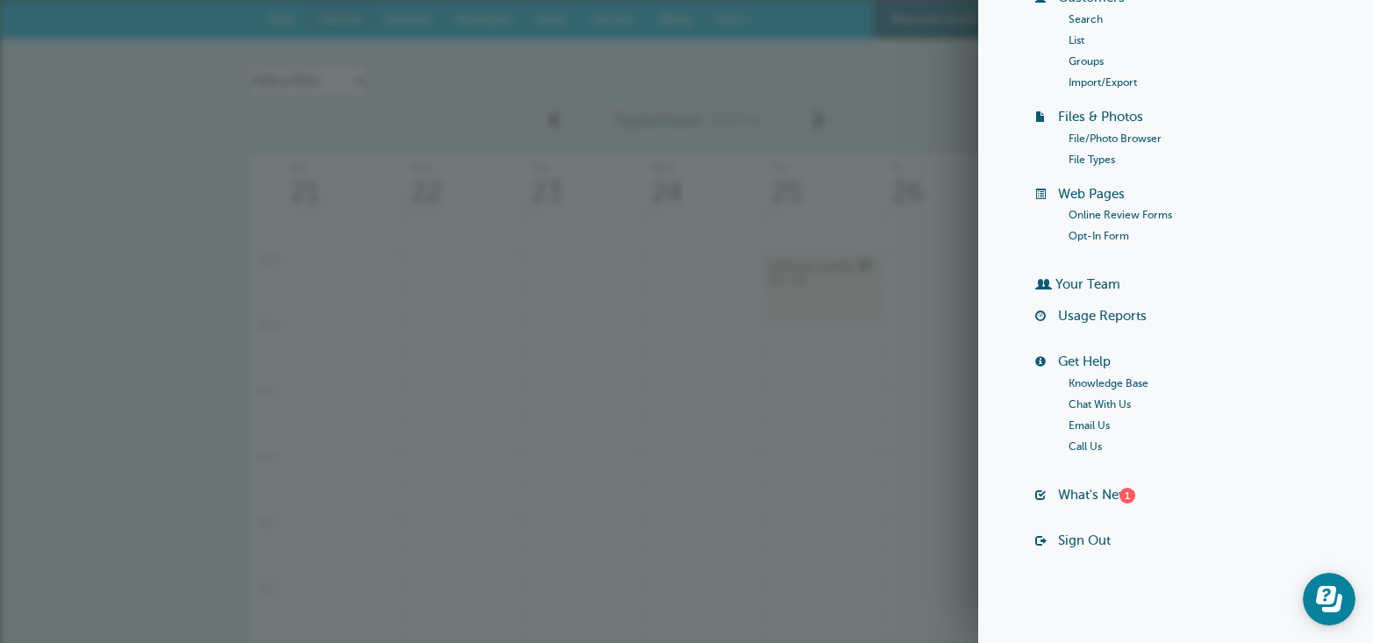
click at [1094, 381] on link "Knowledge Base" at bounding box center [1109, 383] width 80 height 12
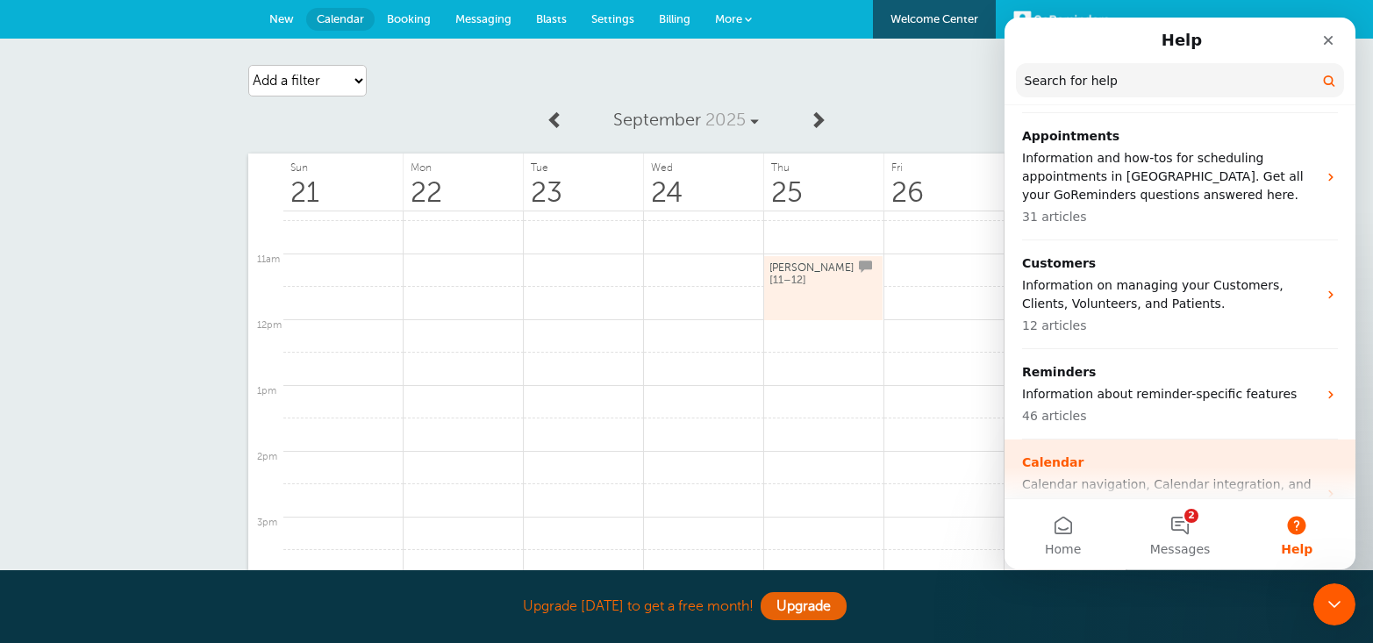
scroll to position [302, 0]
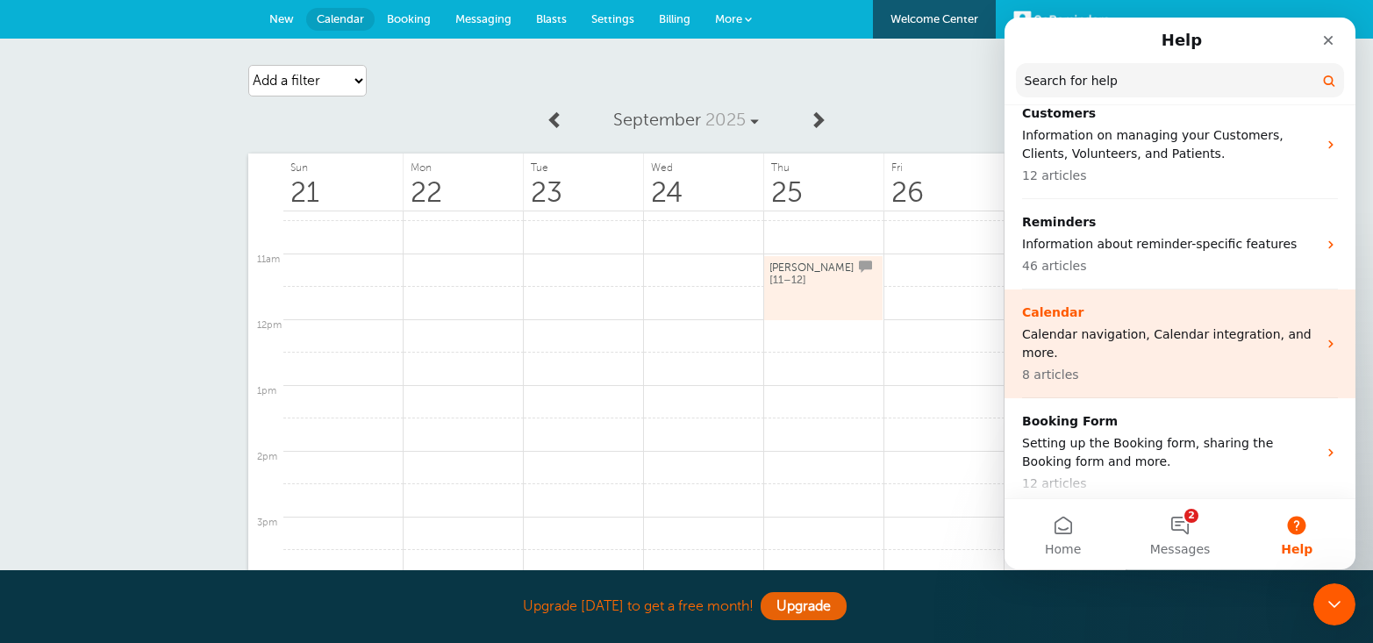
click at [1222, 351] on p "Calendar navigation, Calendar integration, and more." at bounding box center [1169, 344] width 295 height 37
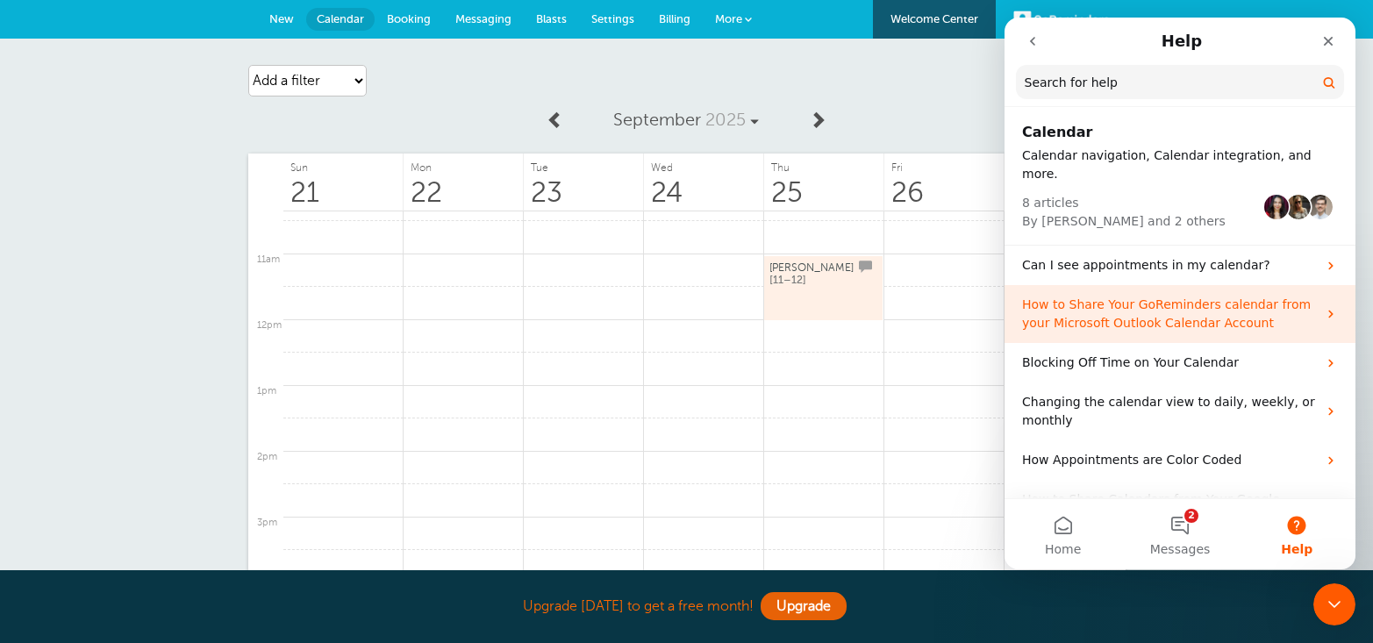
click at [1218, 306] on p "How to Share Your GoReminders calendar from your Microsoft Outlook Calendar Acc…" at bounding box center [1169, 314] width 295 height 37
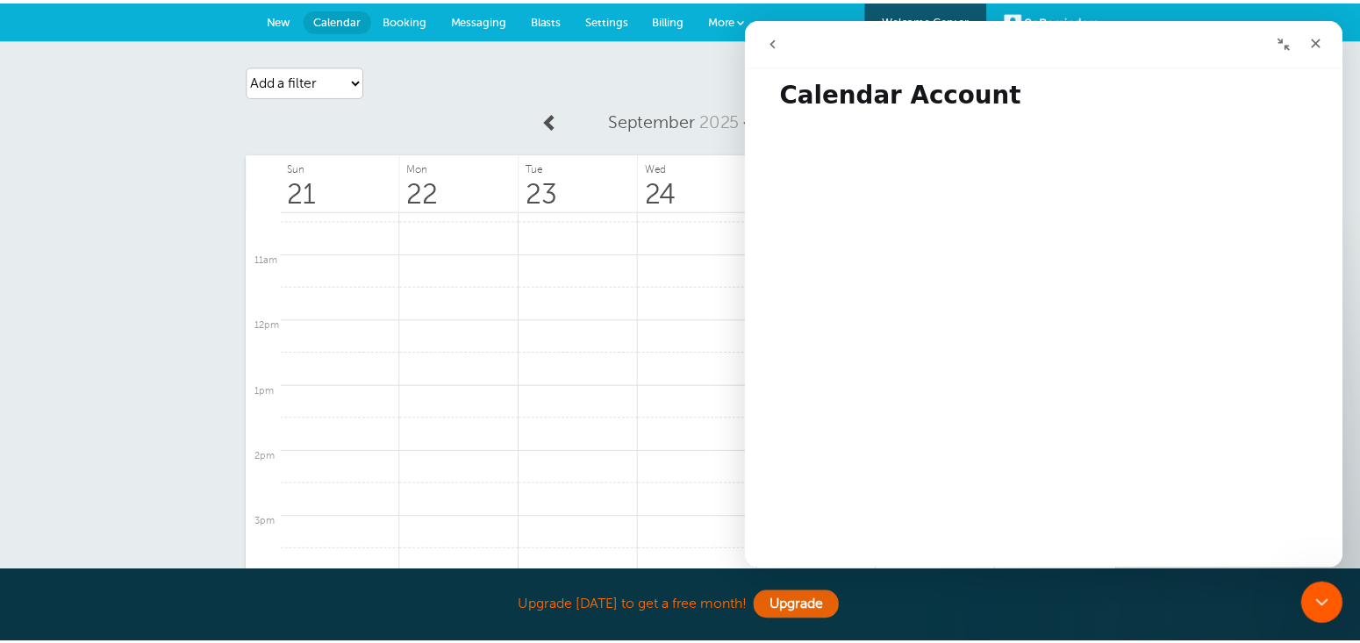
scroll to position [92, 0]
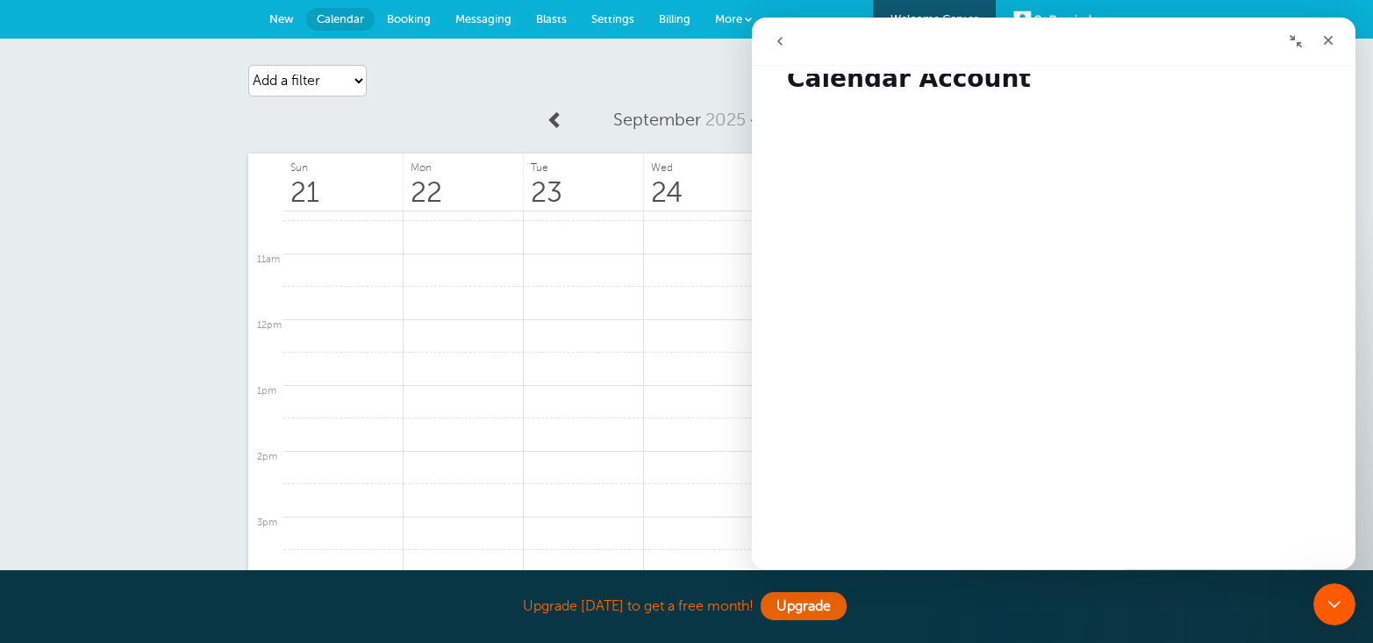
click at [648, 77] on div "Agenda Day Week Month (full view) Month (condensed) Add a filter Customer Searc…" at bounding box center [686, 80] width 877 height 49
click at [1323, 42] on icon "Close" at bounding box center [1328, 40] width 14 height 14
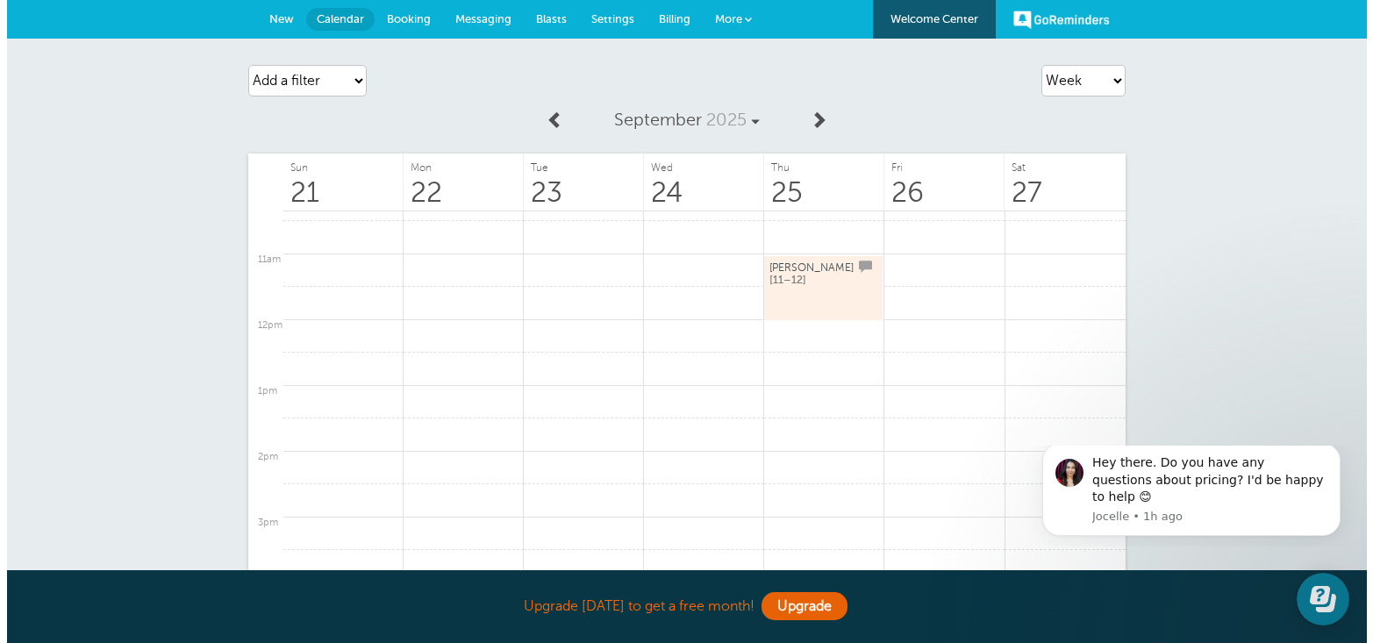
scroll to position [0, 0]
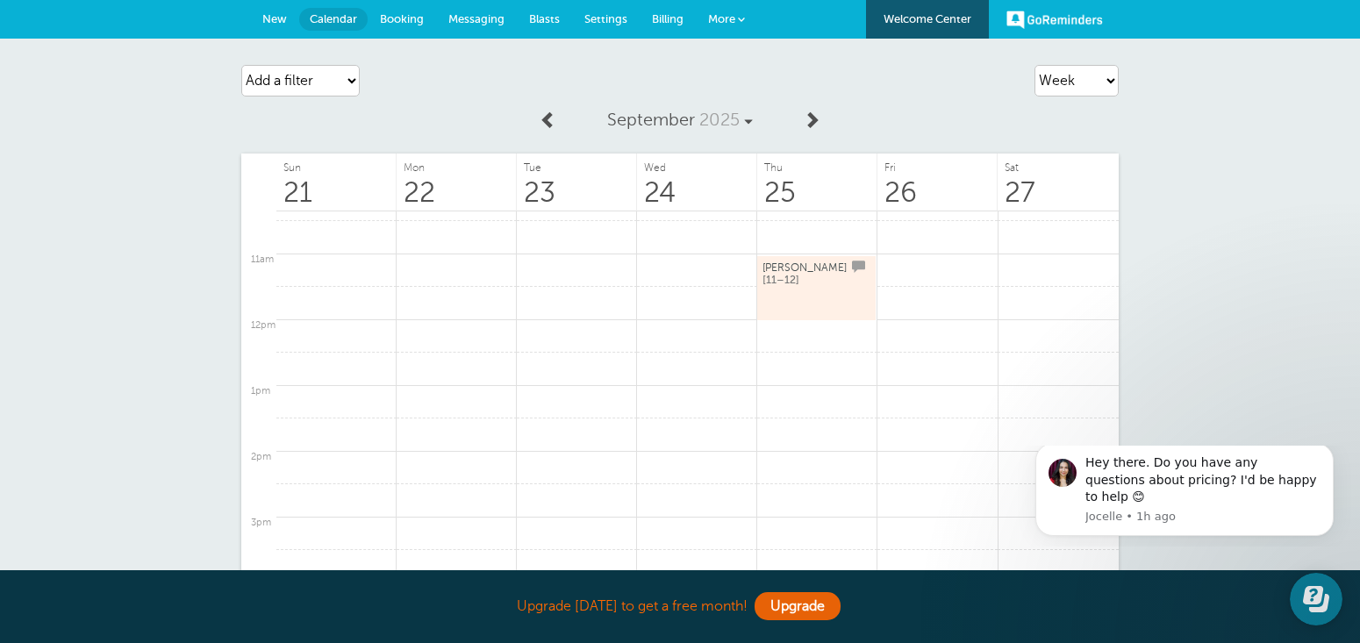
click at [734, 24] on span "More" at bounding box center [721, 18] width 27 height 13
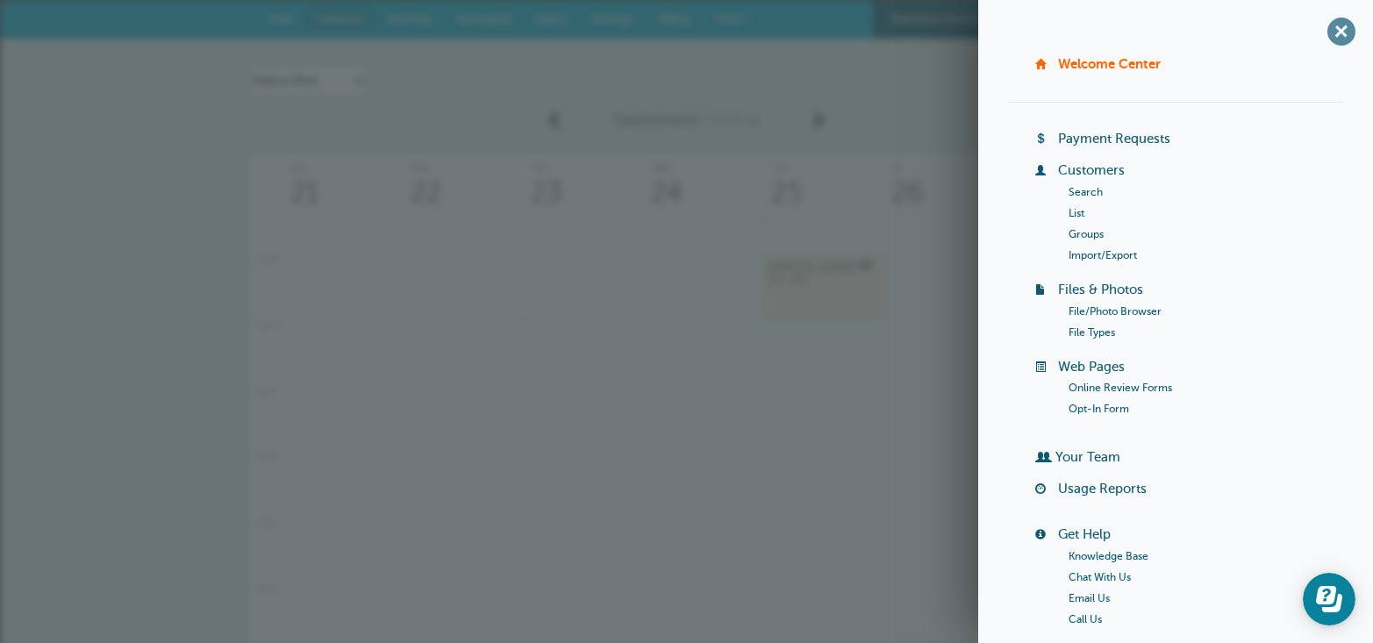
click at [1329, 30] on span "+" at bounding box center [1340, 30] width 39 height 39
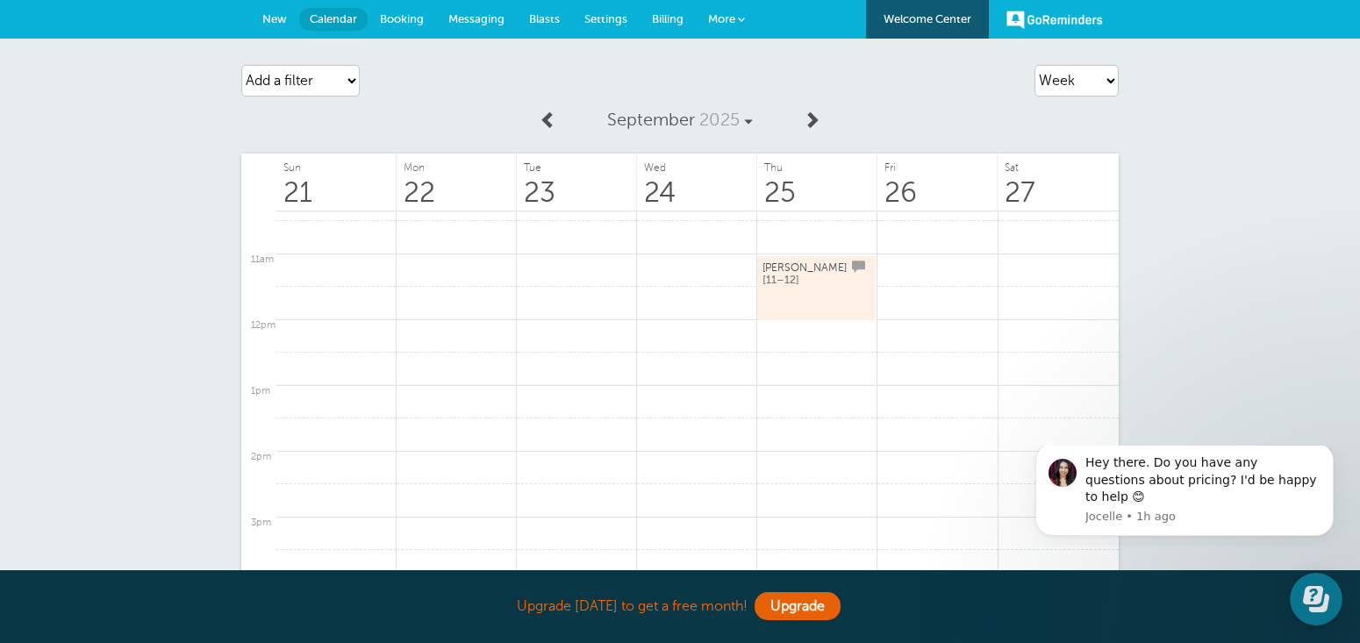
click at [1058, 17] on link "GoReminders" at bounding box center [1054, 19] width 97 height 39
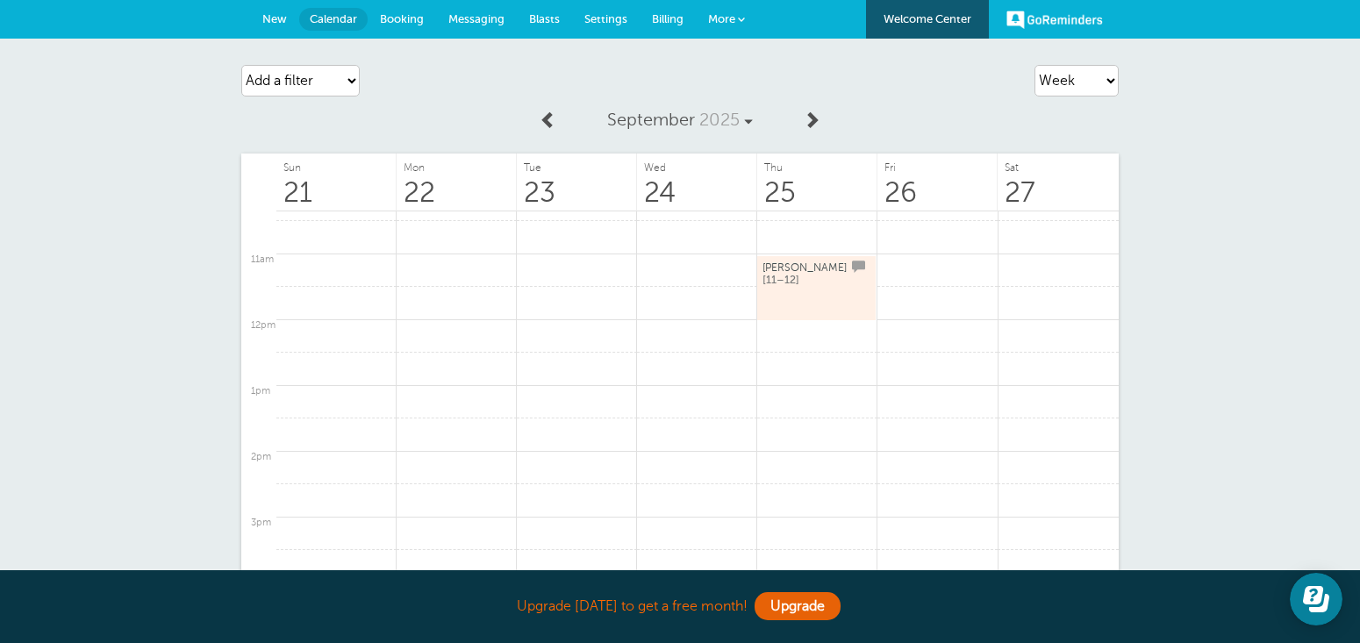
click at [722, 12] on span "More" at bounding box center [721, 18] width 27 height 13
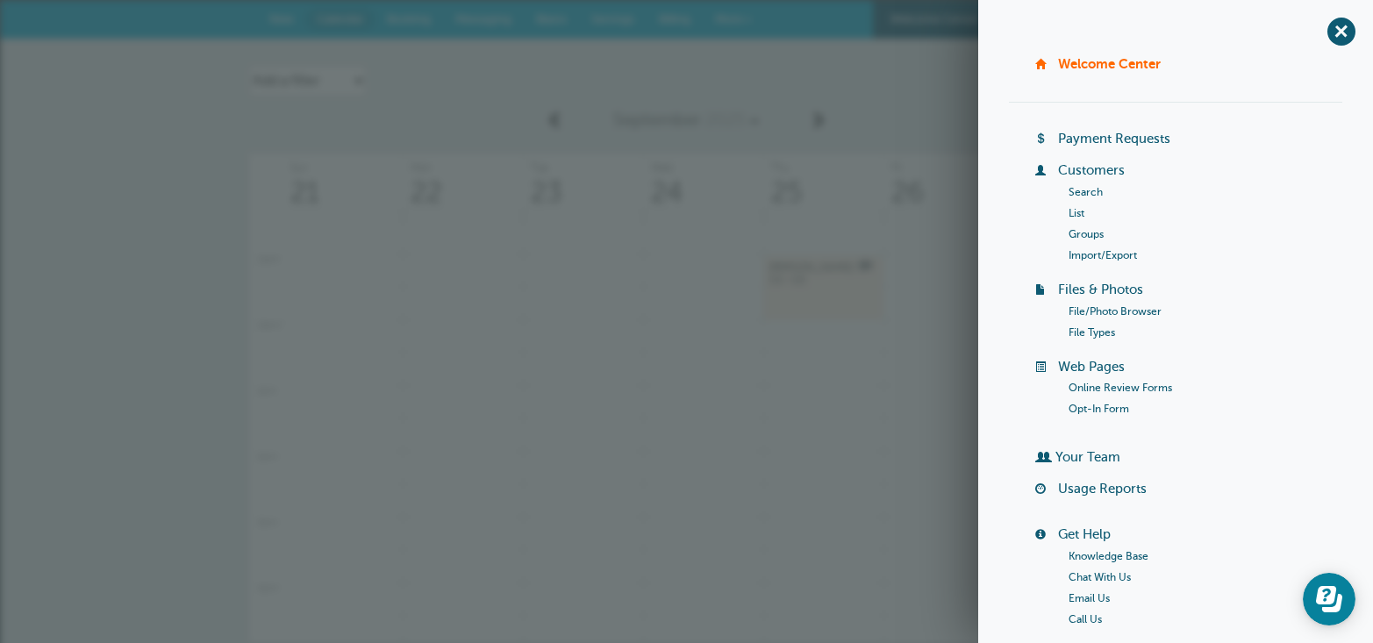
click at [835, 72] on div "Agenda Day Week Month (full view) Month (condensed) Add a filter Customer Searc…" at bounding box center [686, 80] width 877 height 49
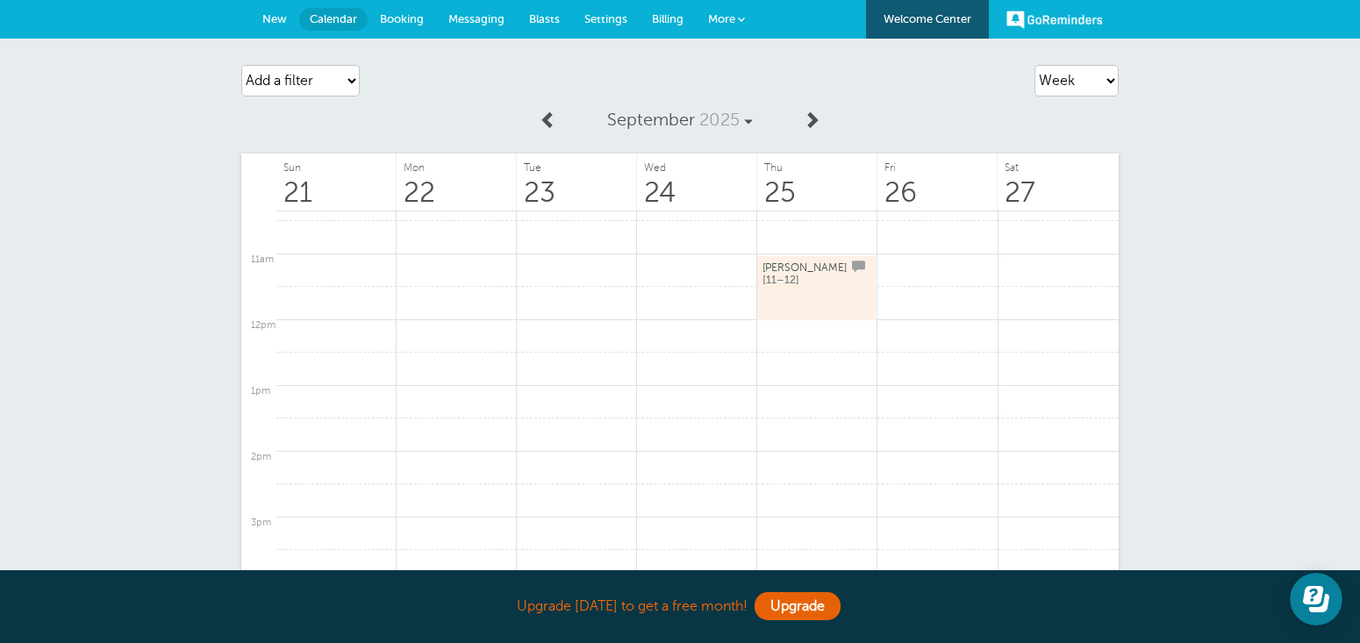
click at [606, 22] on span "Settings" at bounding box center [605, 18] width 43 height 13
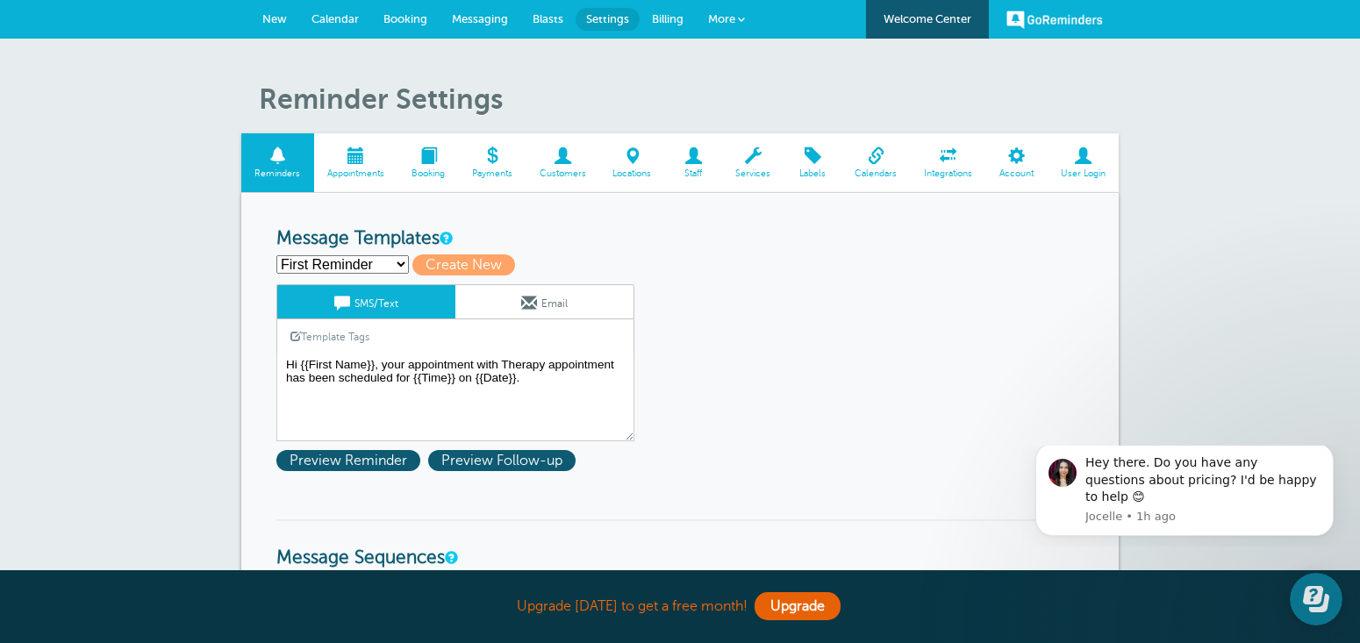
click at [873, 166] on link "Calendars" at bounding box center [876, 162] width 69 height 59
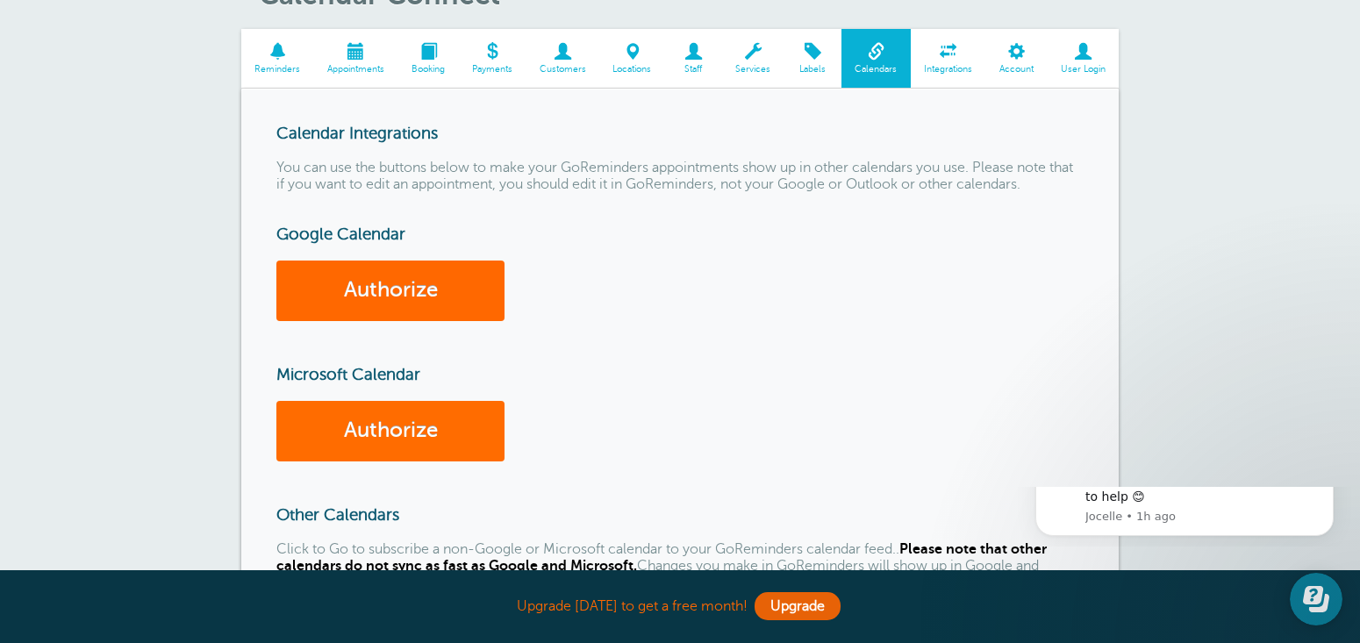
click at [409, 430] on link "Authorize" at bounding box center [390, 431] width 228 height 61
